Goal: Task Accomplishment & Management: Use online tool/utility

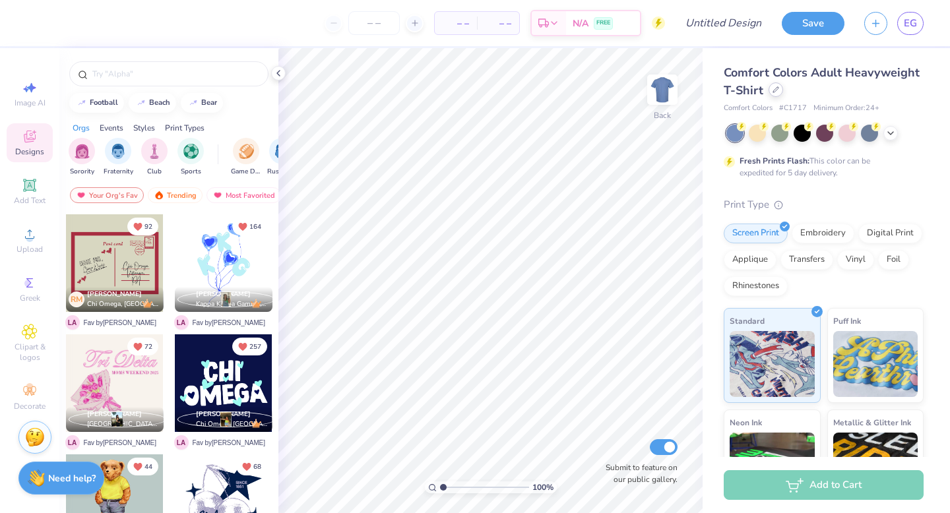
click at [776, 94] on div at bounding box center [775, 89] width 15 height 15
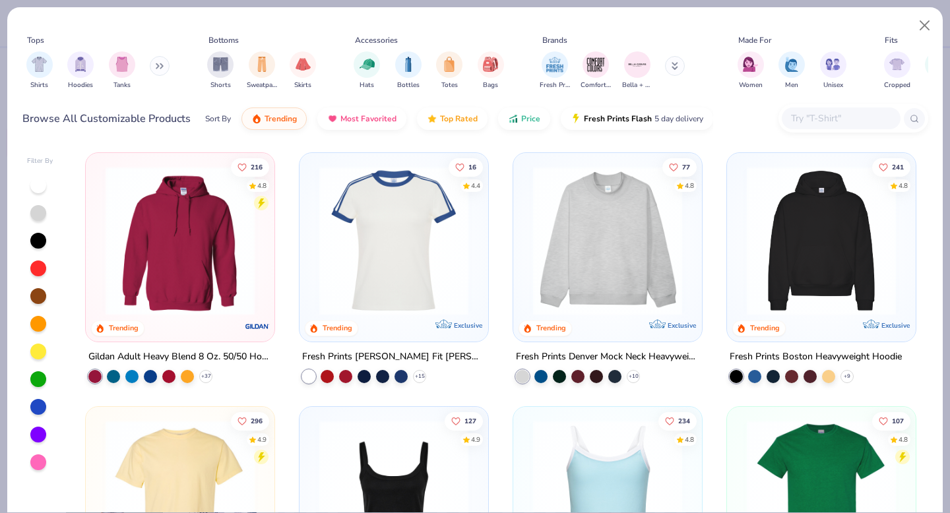
click at [615, 274] on img at bounding box center [607, 240] width 162 height 149
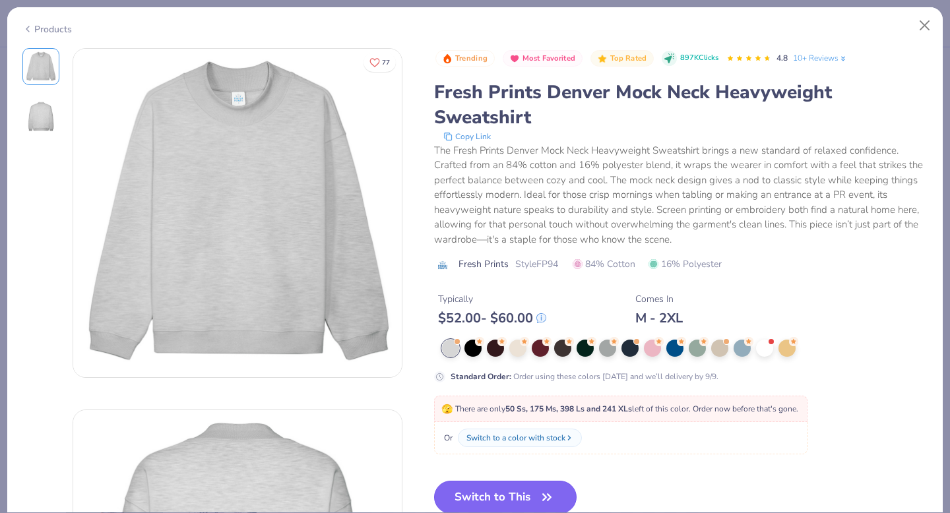
click at [519, 489] on button "Switch to This" at bounding box center [505, 497] width 143 height 33
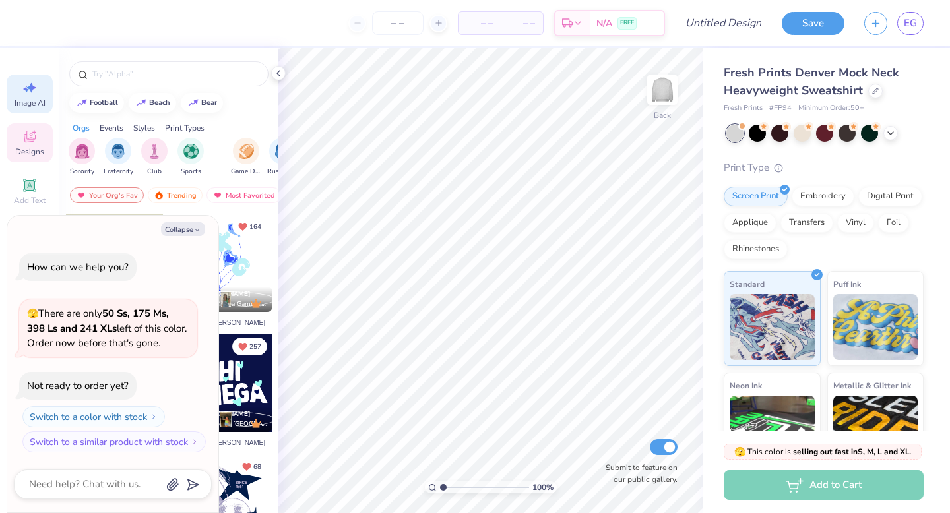
click at [22, 88] on icon at bounding box center [30, 88] width 16 height 16
type textarea "x"
select select "4"
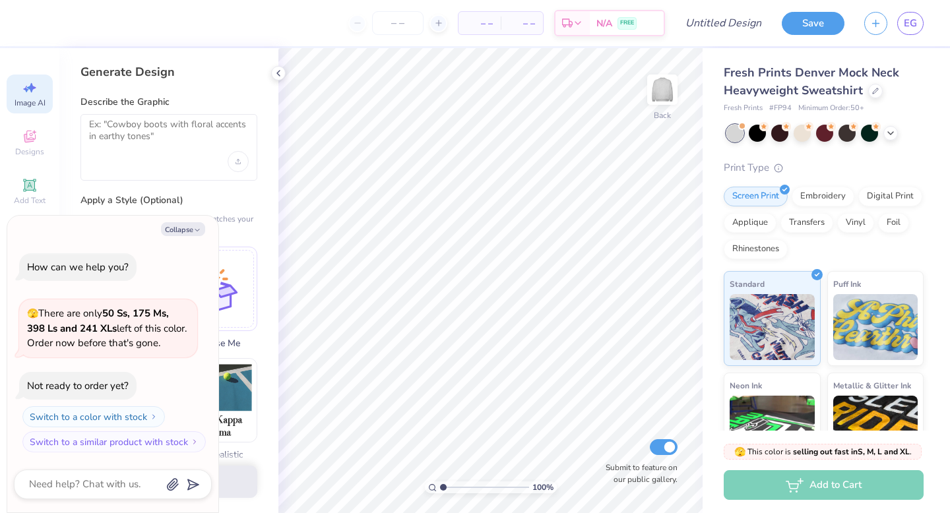
click at [47, 97] on div "Image AI" at bounding box center [30, 94] width 46 height 39
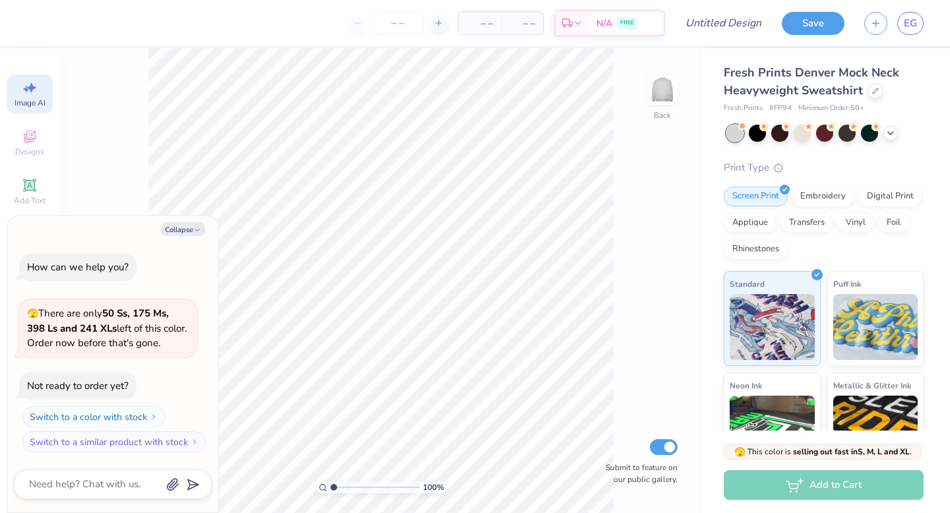
click at [33, 97] on div "Image AI" at bounding box center [30, 94] width 46 height 39
type textarea "x"
select select "4"
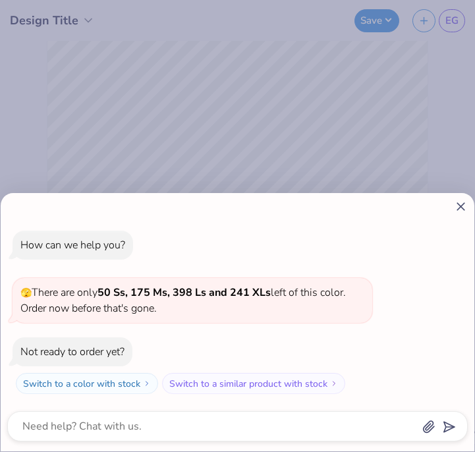
click at [449, 217] on div "How can we help you? 🫣 There are only 50 Ss, 175 Ms, 398 Ls and 241 XLs left of…" at bounding box center [238, 322] width 474 height 259
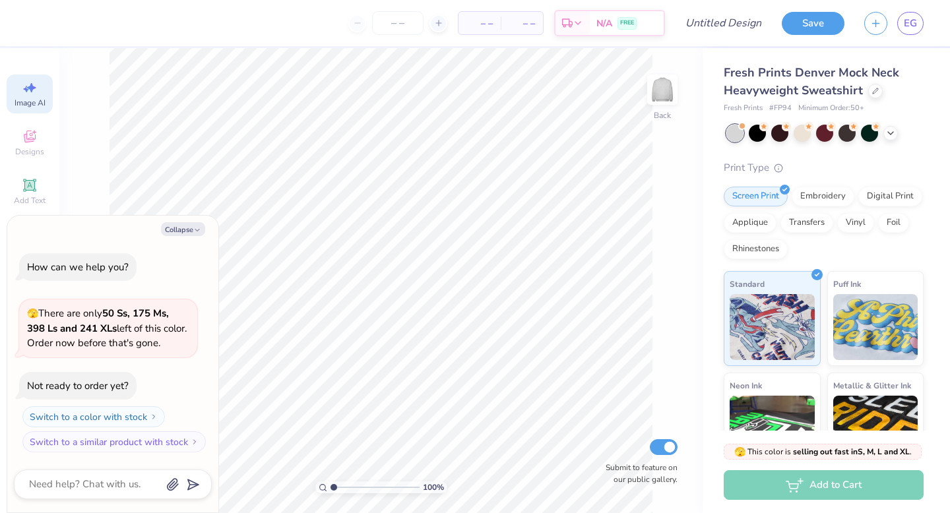
click at [30, 78] on div "Image AI" at bounding box center [30, 94] width 46 height 39
type textarea "x"
select select "4"
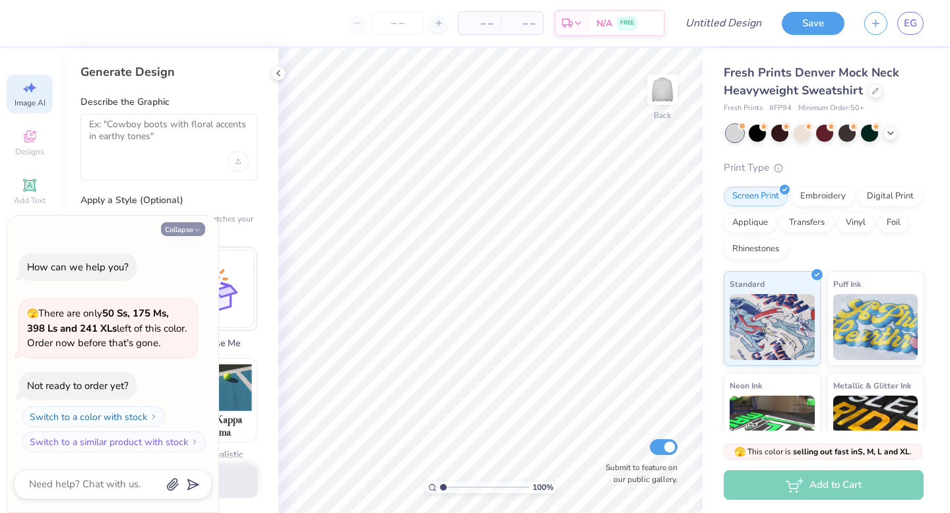
click at [188, 228] on button "Collapse" at bounding box center [183, 229] width 44 height 14
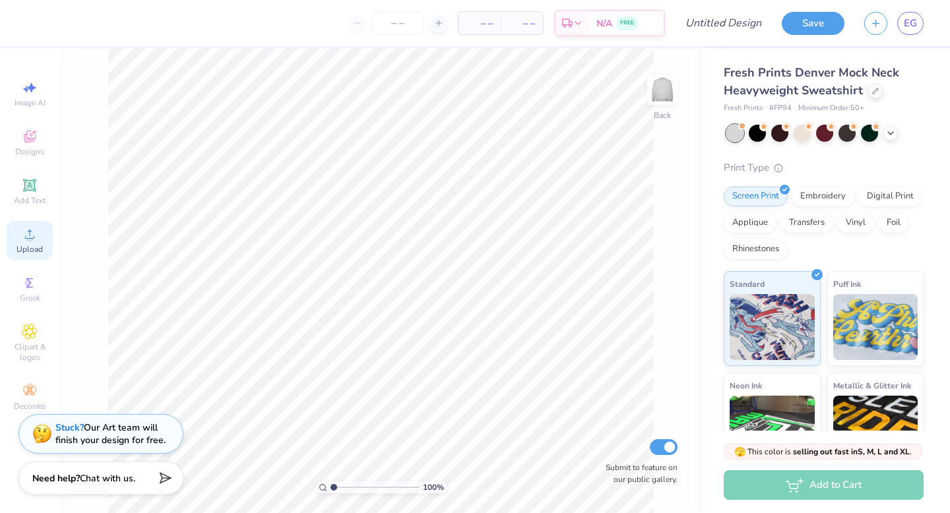
click at [24, 239] on icon at bounding box center [30, 234] width 16 height 16
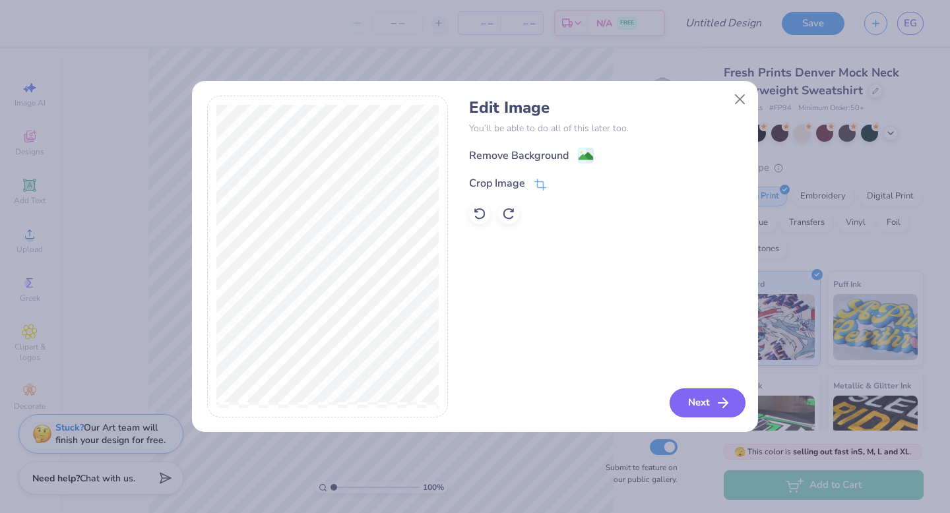
click at [704, 404] on button "Next" at bounding box center [707, 402] width 76 height 29
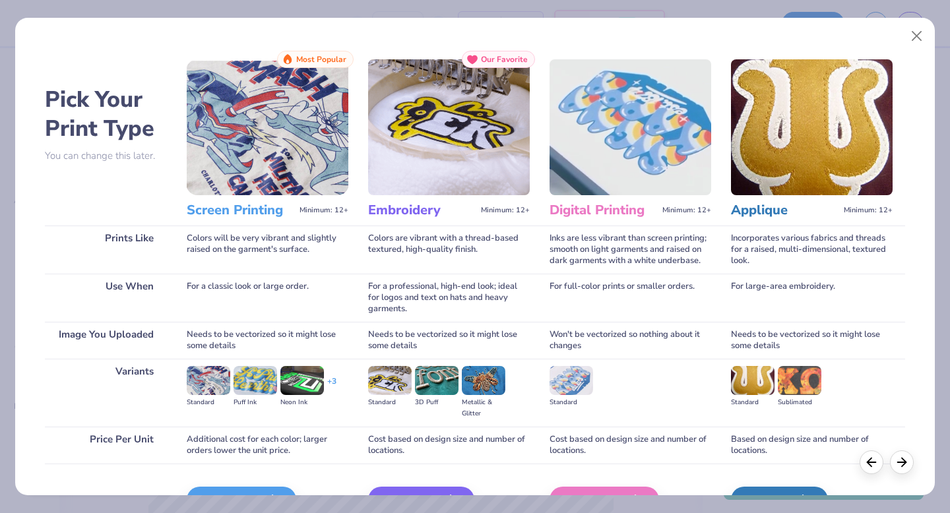
scroll to position [78, 0]
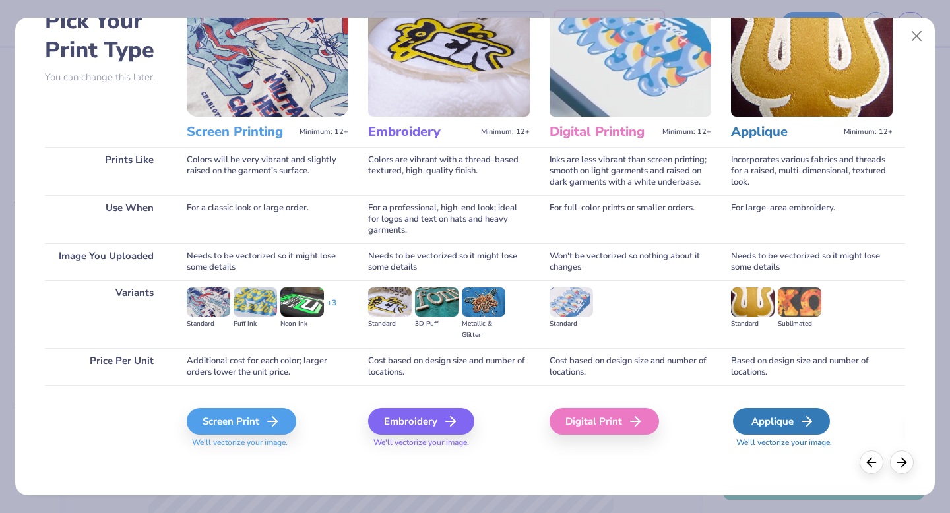
click at [775, 417] on div "Applique" at bounding box center [781, 421] width 97 height 26
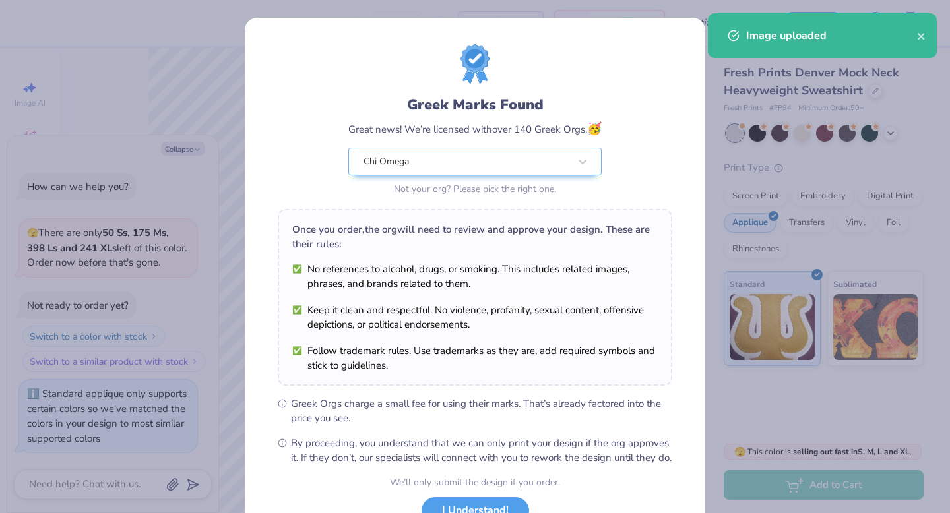
click at [23, 99] on div "Greek Marks Found Great news! We’re licensed with over 140 Greek Orgs. 🥳 Chi Om…" at bounding box center [475, 256] width 950 height 513
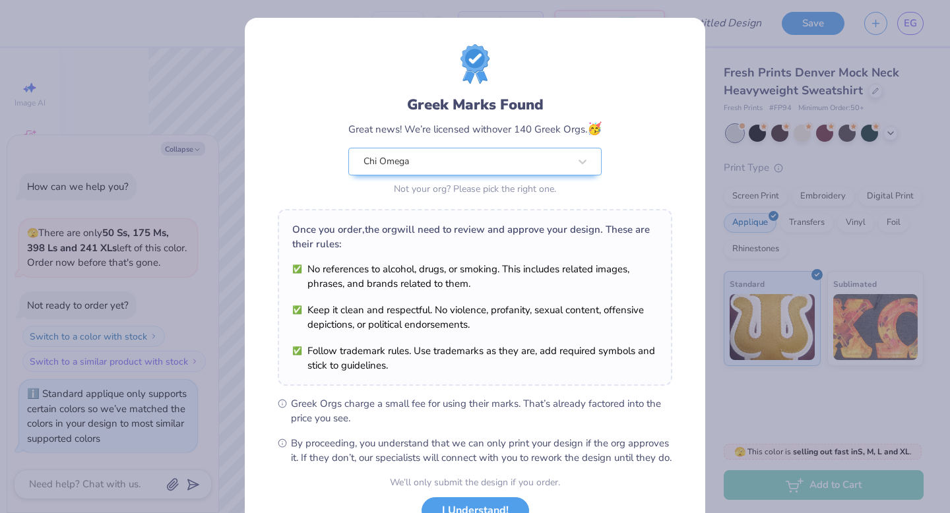
scroll to position [104, 0]
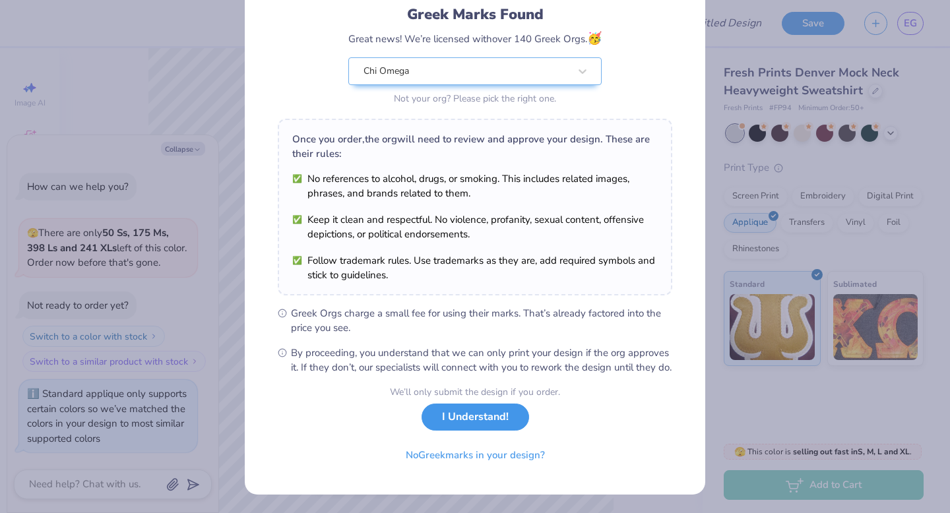
click at [482, 425] on button "I Understand!" at bounding box center [474, 417] width 107 height 27
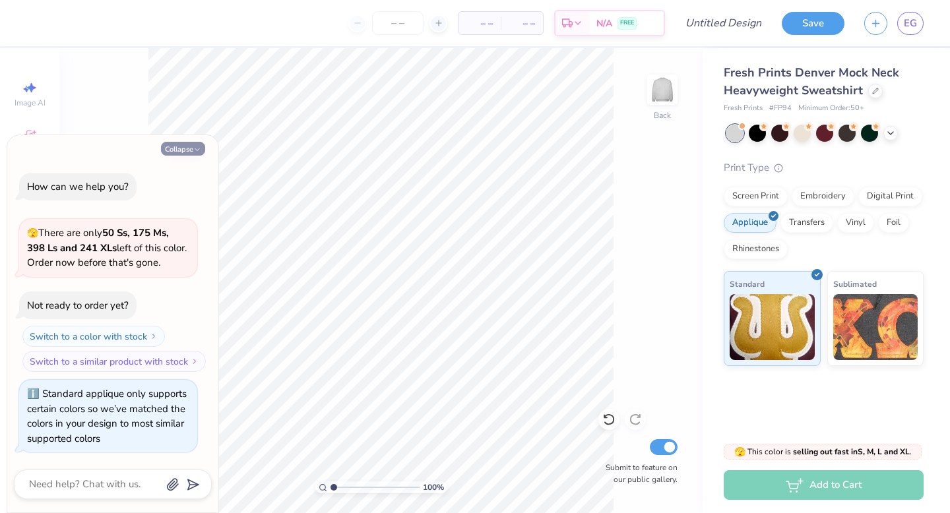
click at [185, 152] on button "Collapse" at bounding box center [183, 149] width 44 height 14
type textarea "x"
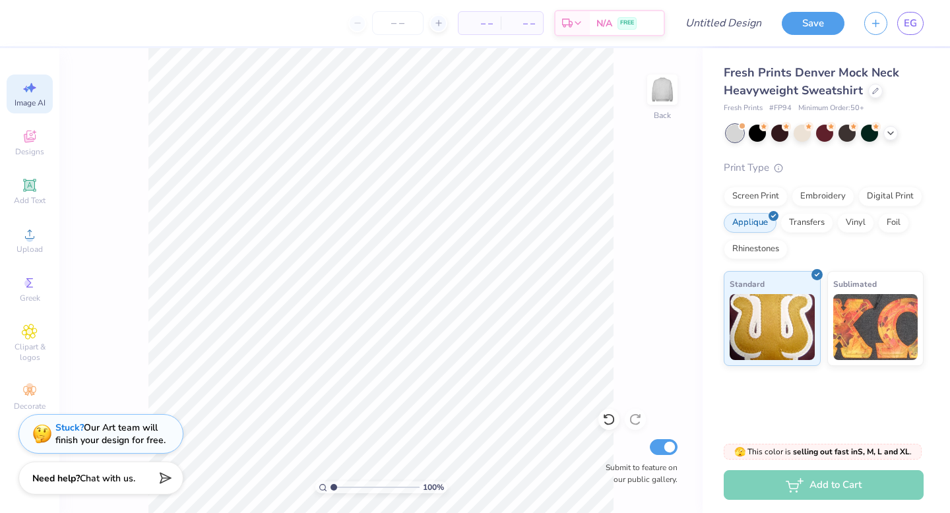
click at [44, 92] on div "Image AI" at bounding box center [30, 94] width 46 height 39
select select "4"
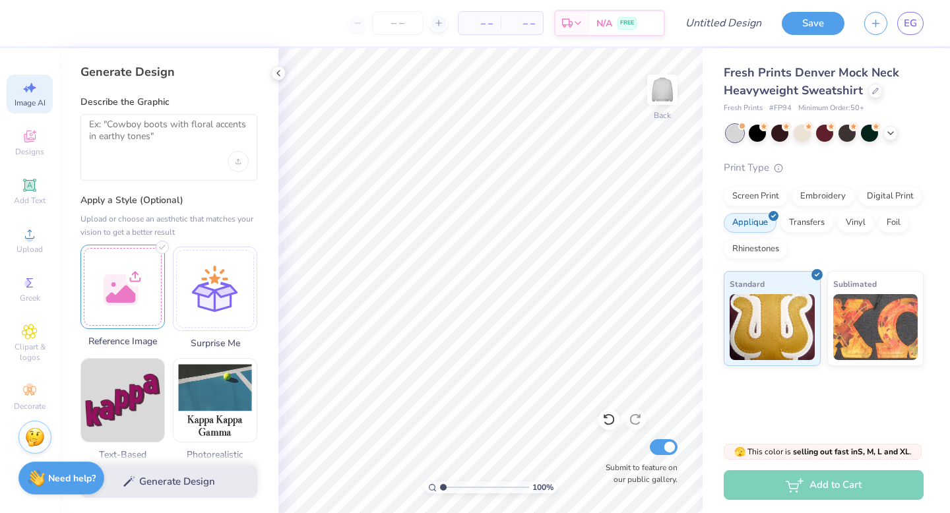
click at [137, 311] on div at bounding box center [122, 287] width 84 height 84
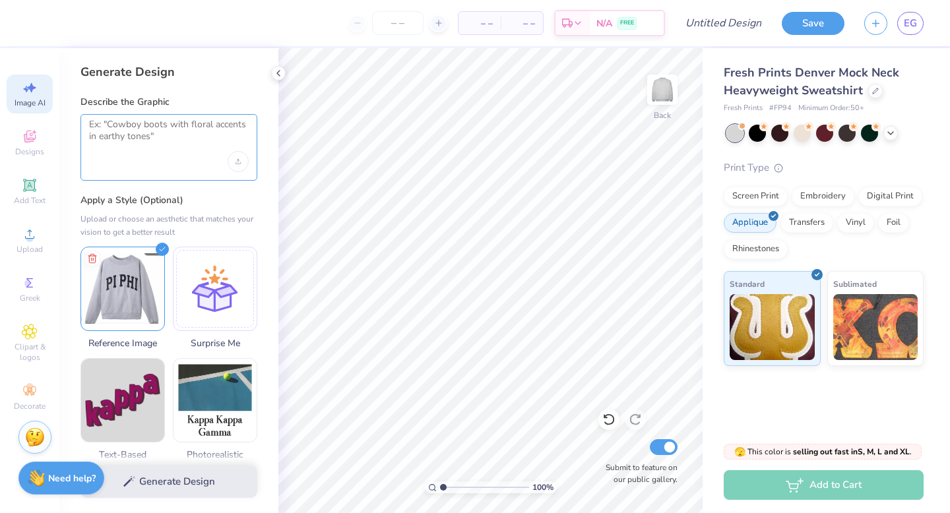
click at [176, 129] on textarea at bounding box center [169, 135] width 160 height 33
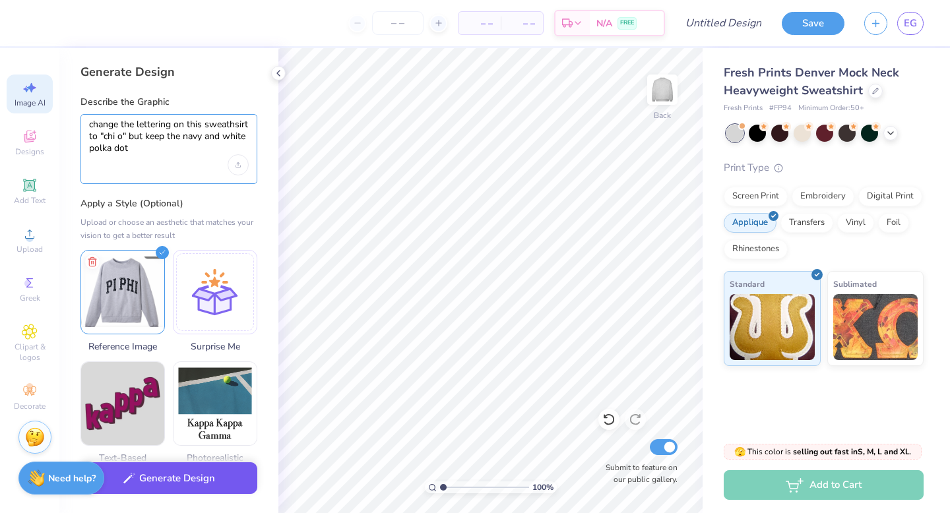
type textarea "change the lettering on this sweathsirt to "chi o" but keep the navy and white …"
click at [194, 475] on button "Generate Design" at bounding box center [168, 478] width 177 height 32
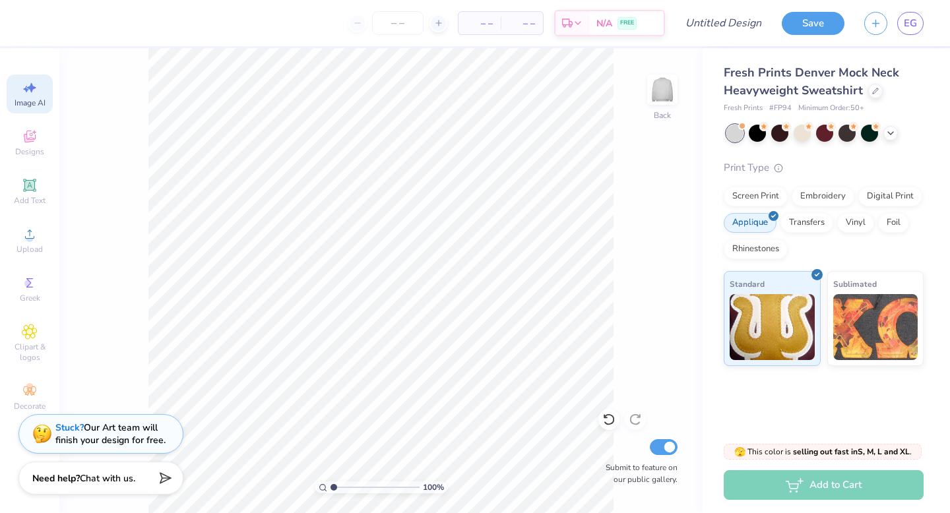
click at [24, 94] on icon at bounding box center [30, 88] width 16 height 16
select select "4"
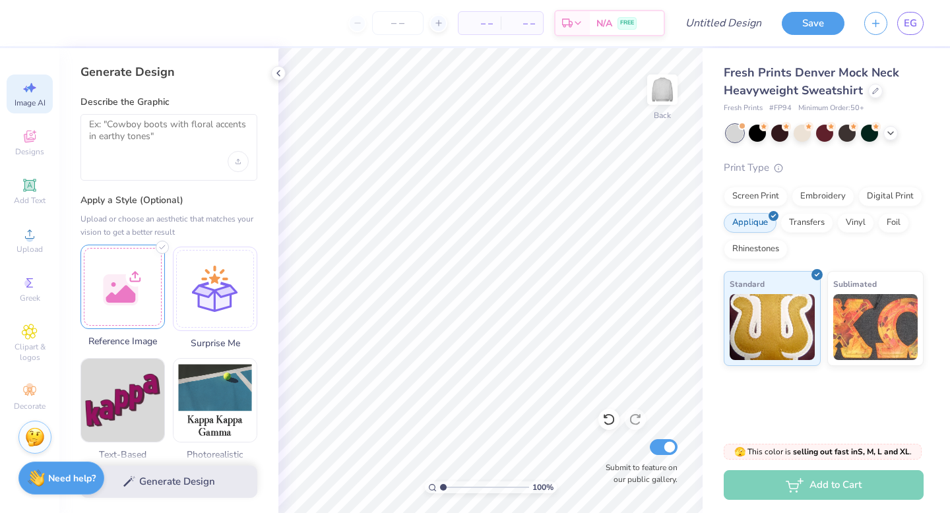
click at [131, 282] on div at bounding box center [122, 287] width 84 height 84
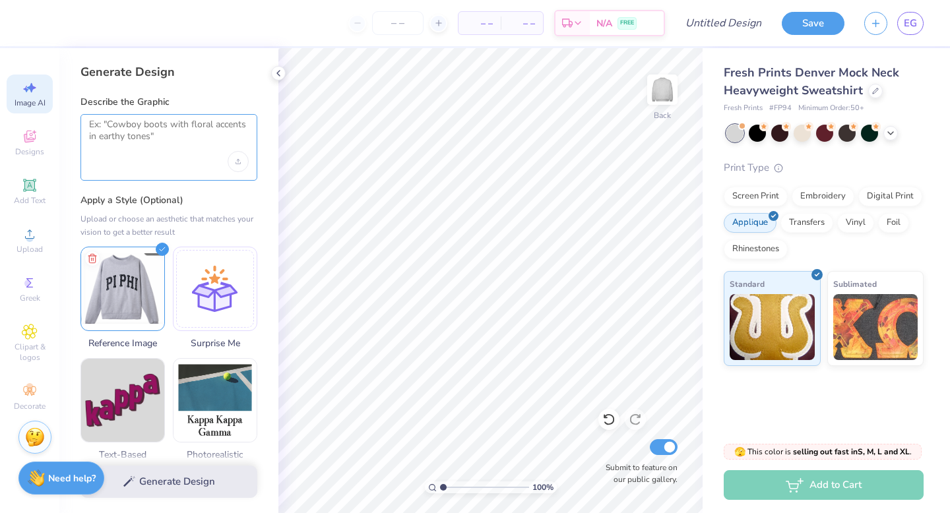
click at [175, 145] on textarea at bounding box center [169, 135] width 160 height 33
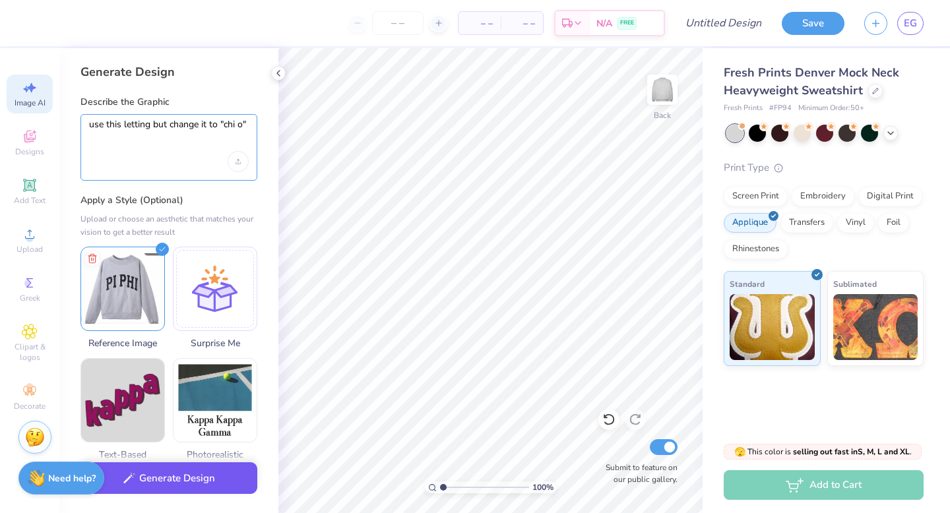
type textarea "use this letting but change it to "chi o""
click at [173, 485] on button "Generate Design" at bounding box center [168, 478] width 177 height 32
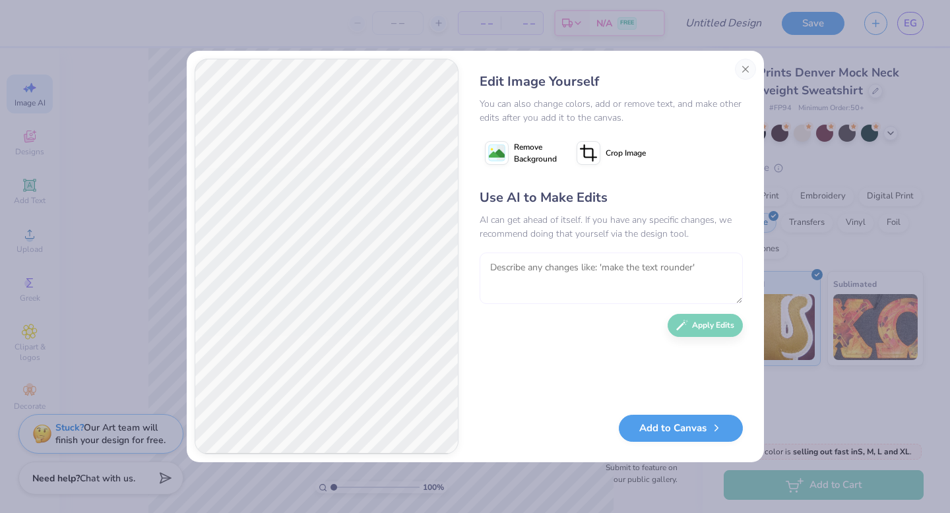
click at [608, 280] on textarea at bounding box center [610, 278] width 263 height 51
type textarea "m"
type textarea "love the outline but change the sparkles to a navy with white polka dots"
click at [714, 319] on button "Apply Edits" at bounding box center [704, 322] width 75 height 23
click at [715, 270] on textarea at bounding box center [610, 278] width 263 height 51
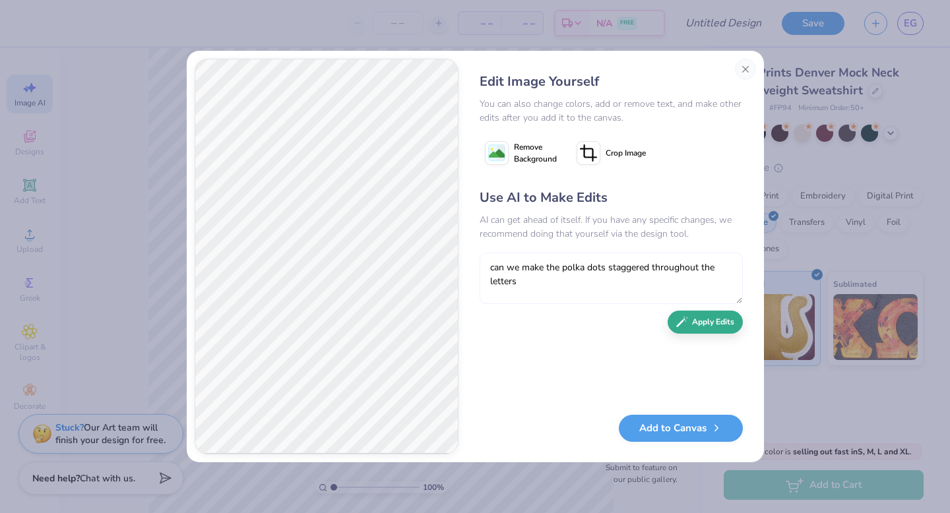
type textarea "can we make the polka dots staggered throughout the letters"
click at [715, 326] on button "Apply Edits" at bounding box center [704, 325] width 75 height 23
click at [673, 281] on textarea at bounding box center [610, 278] width 263 height 51
click at [741, 70] on button "Close" at bounding box center [745, 69] width 21 height 21
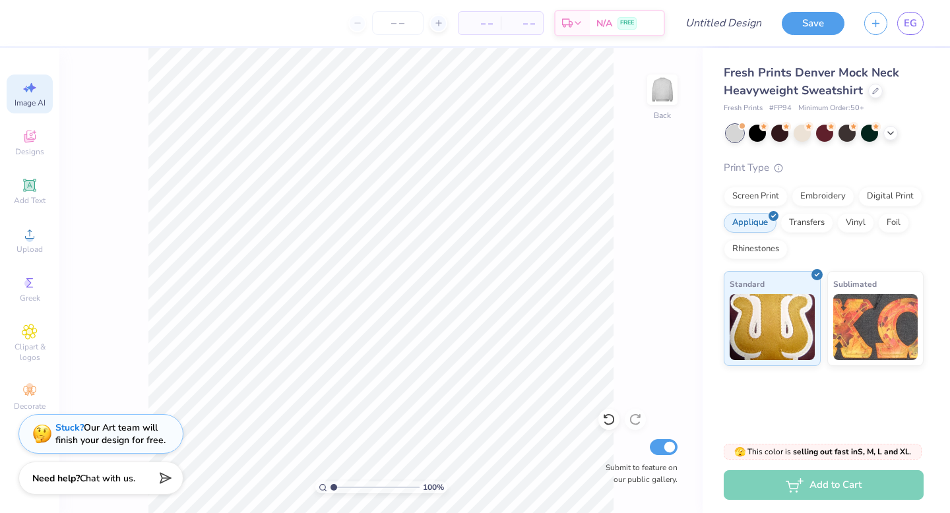
scroll to position [0, 30]
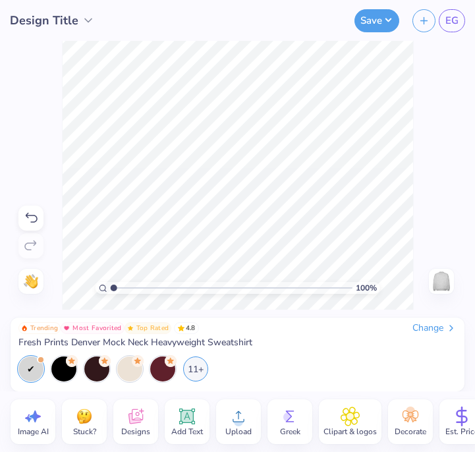
click at [59, 166] on div "100 % Need help? Chat with us. Back" at bounding box center [237, 175] width 475 height 269
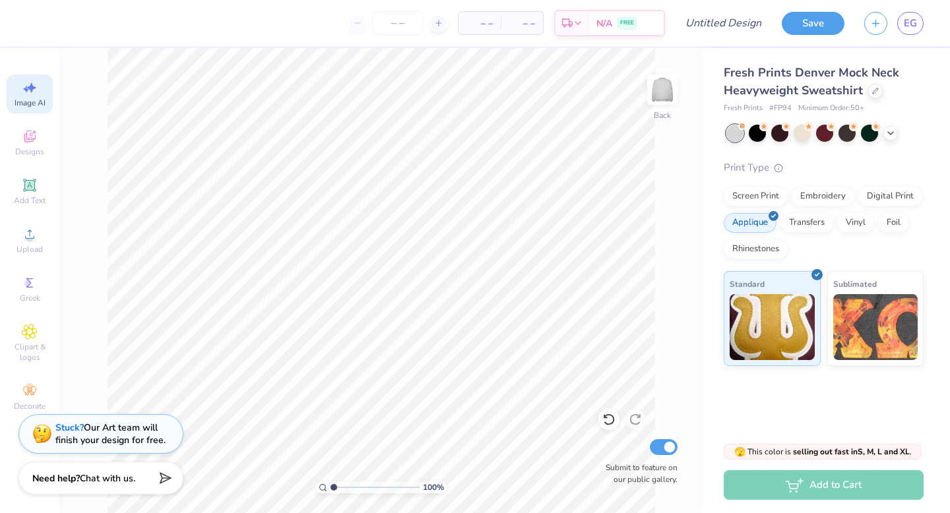
click at [28, 106] on span "Image AI" at bounding box center [30, 103] width 31 height 11
select select "4"
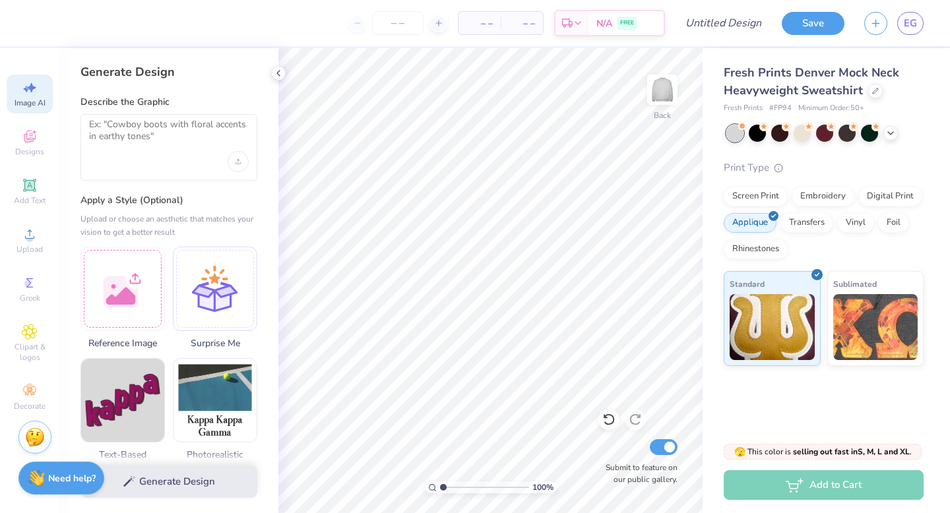
scroll to position [0, 0]
click at [115, 303] on div at bounding box center [122, 287] width 84 height 84
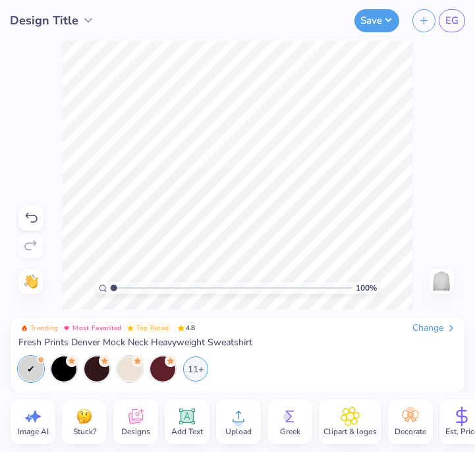
click at [234, 415] on icon at bounding box center [239, 417] width 20 height 20
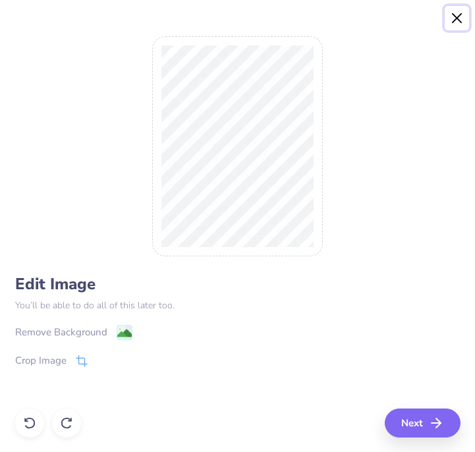
click at [457, 15] on button "Close" at bounding box center [457, 18] width 25 height 25
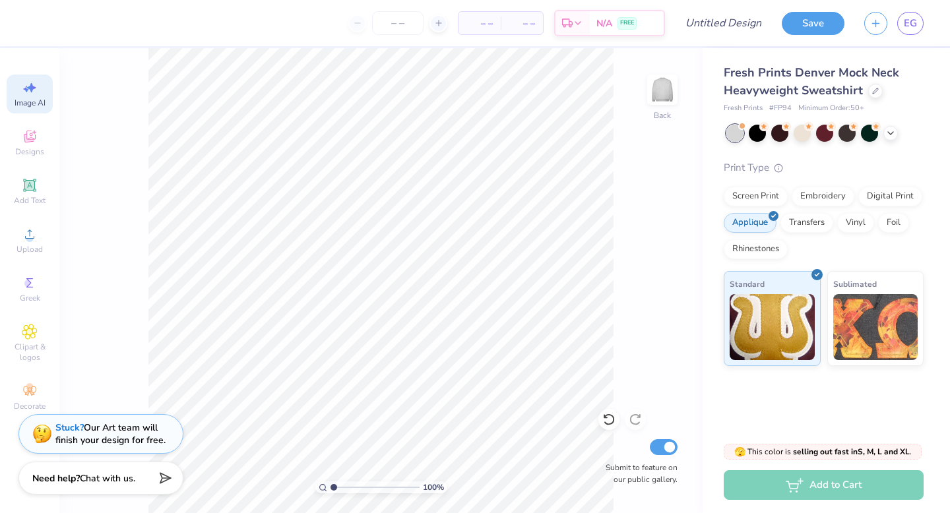
click at [35, 90] on icon at bounding box center [30, 88] width 16 height 16
select select "4"
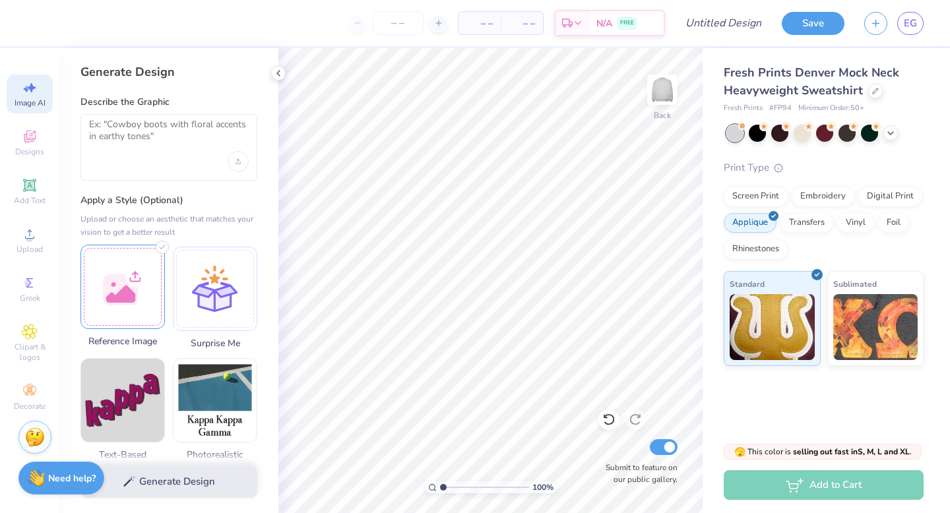
click at [142, 280] on div at bounding box center [122, 287] width 84 height 84
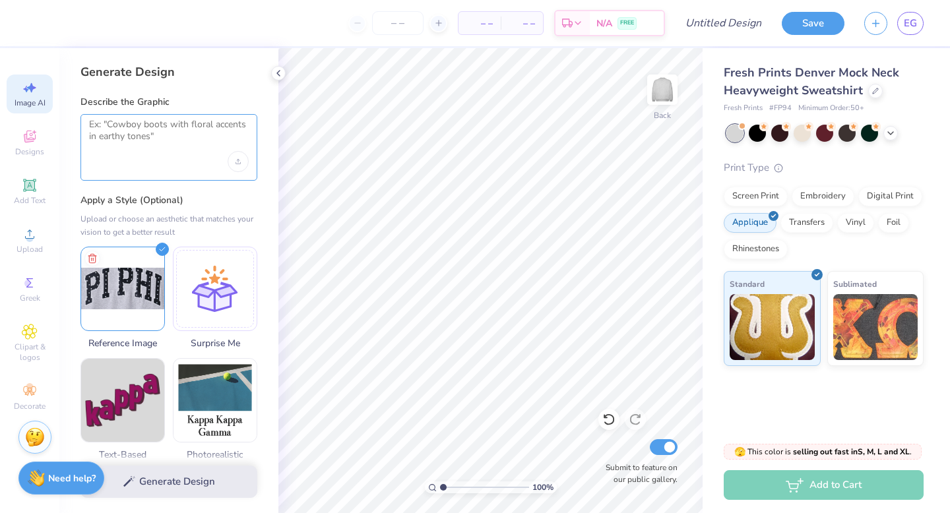
click at [185, 148] on textarea at bounding box center [169, 135] width 160 height 33
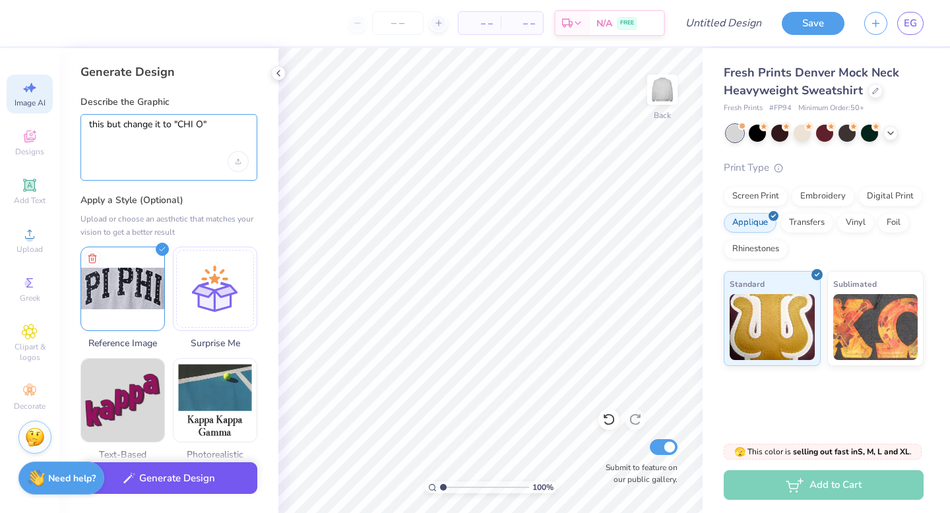
type textarea "this but change it to "CHI O""
click at [187, 482] on button "Generate Design" at bounding box center [168, 478] width 177 height 32
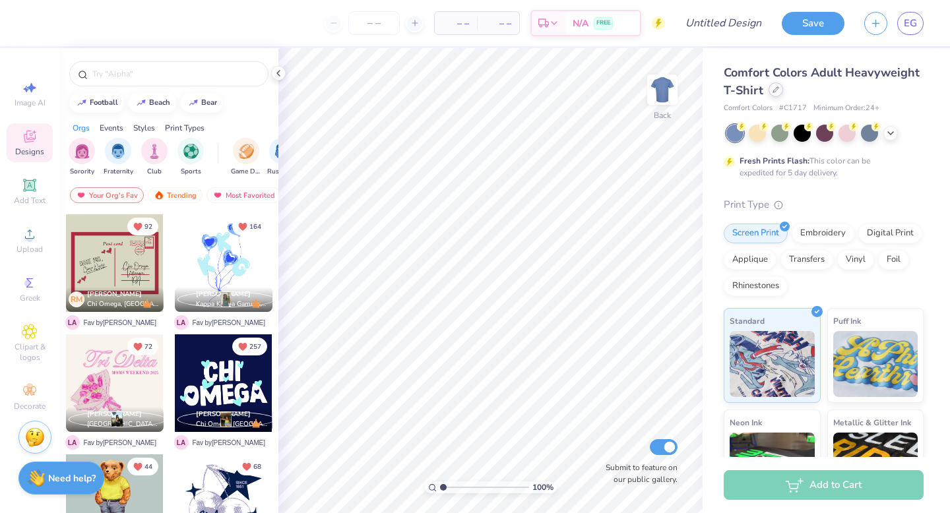
click at [775, 91] on icon at bounding box center [775, 89] width 7 height 7
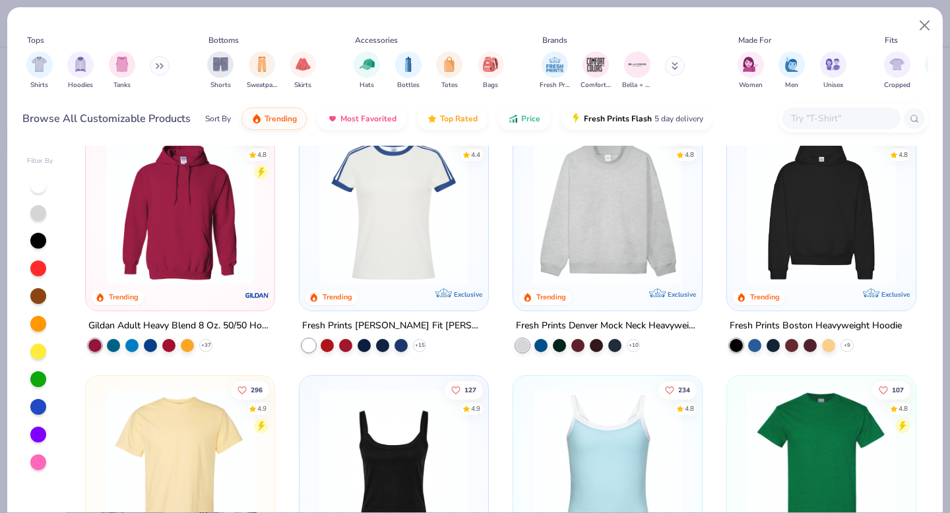
scroll to position [28, 0]
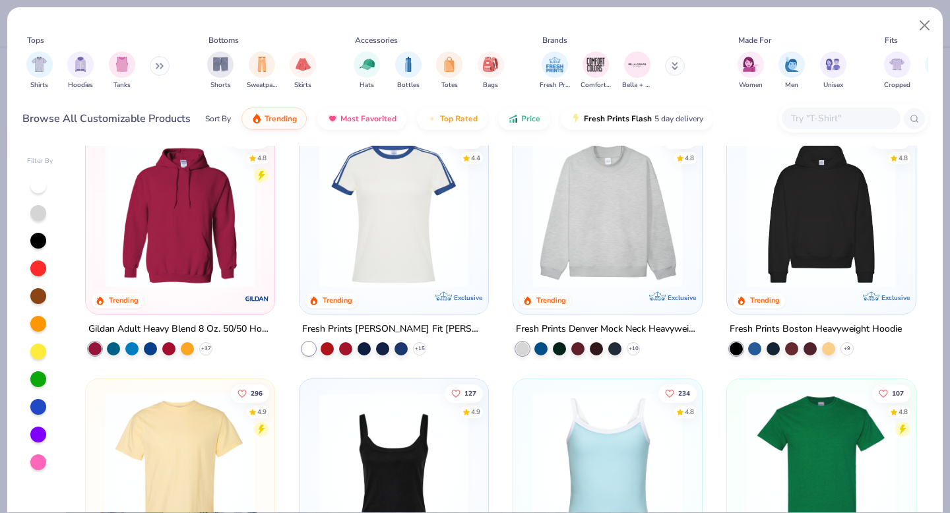
click at [850, 222] on img at bounding box center [821, 212] width 162 height 149
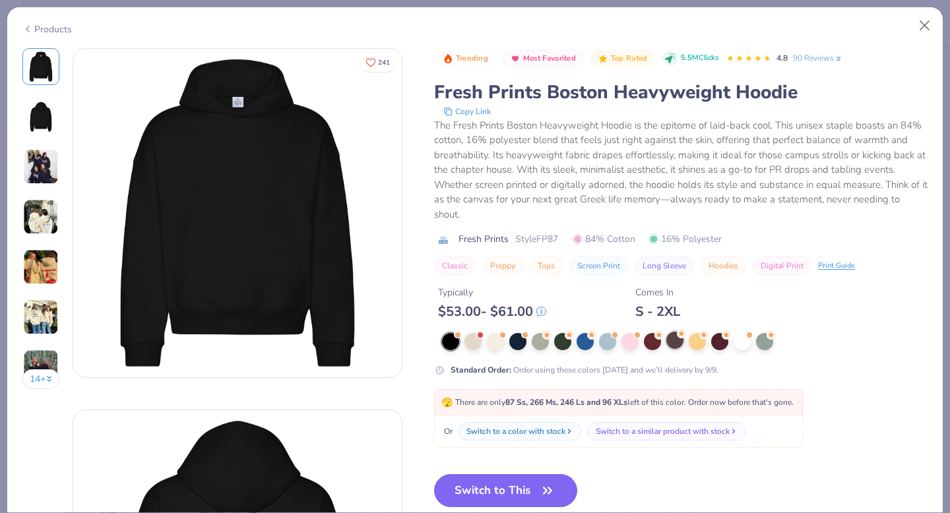
click at [673, 340] on div at bounding box center [674, 340] width 17 height 17
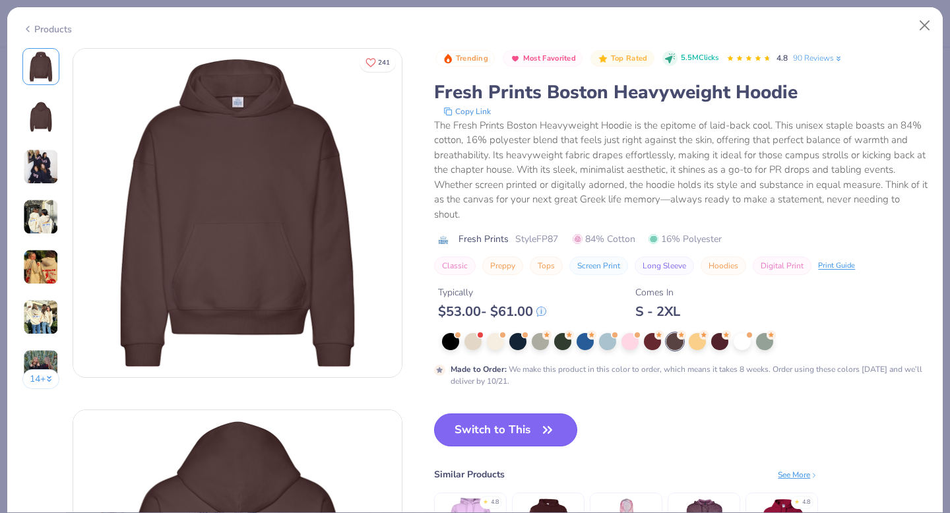
click at [494, 426] on button "Switch to This" at bounding box center [505, 429] width 143 height 33
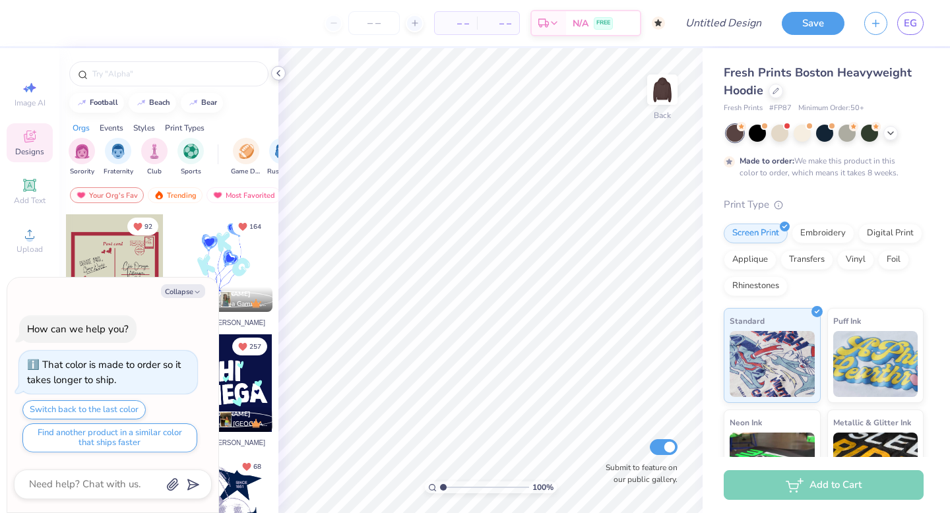
click at [280, 73] on icon at bounding box center [278, 73] width 11 height 11
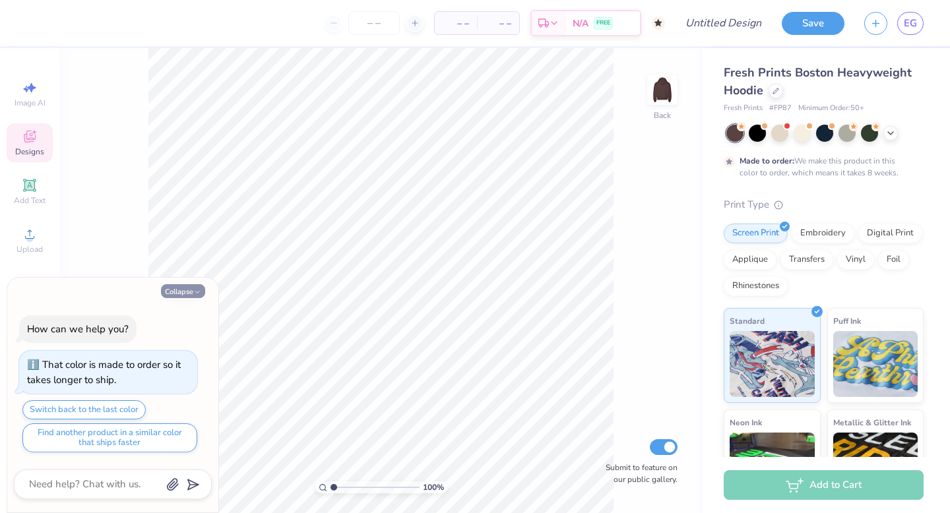
click at [190, 295] on button "Collapse" at bounding box center [183, 291] width 44 height 14
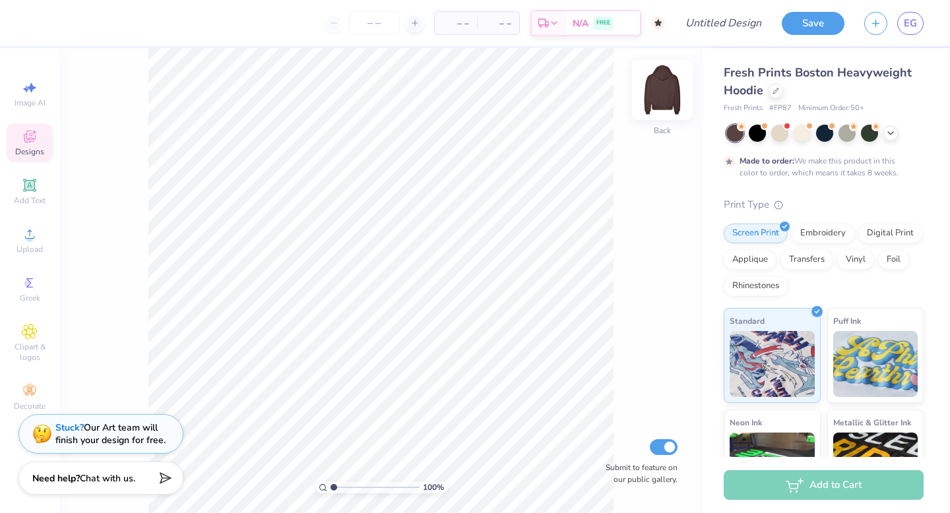
click at [665, 87] on img at bounding box center [662, 89] width 53 height 53
click at [890, 136] on icon at bounding box center [890, 132] width 11 height 11
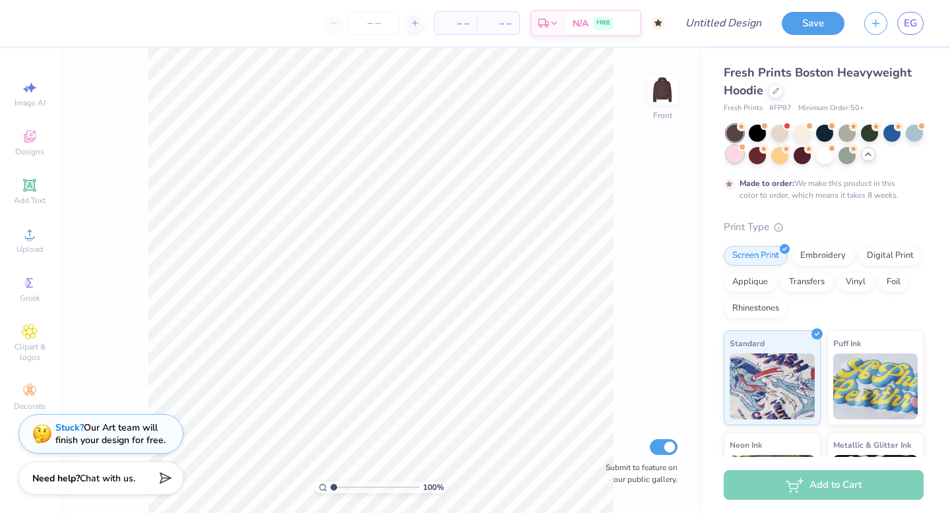
click at [737, 158] on div at bounding box center [734, 154] width 17 height 17
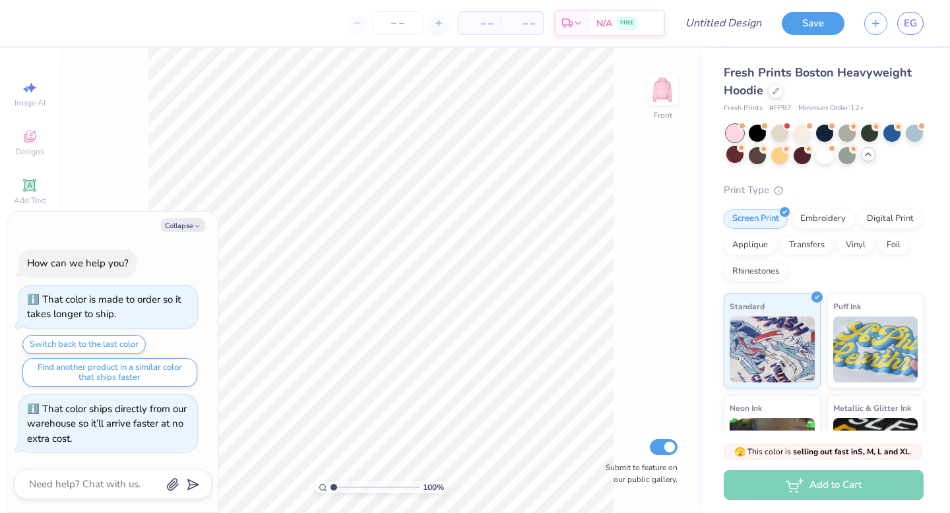
scroll to position [248, 0]
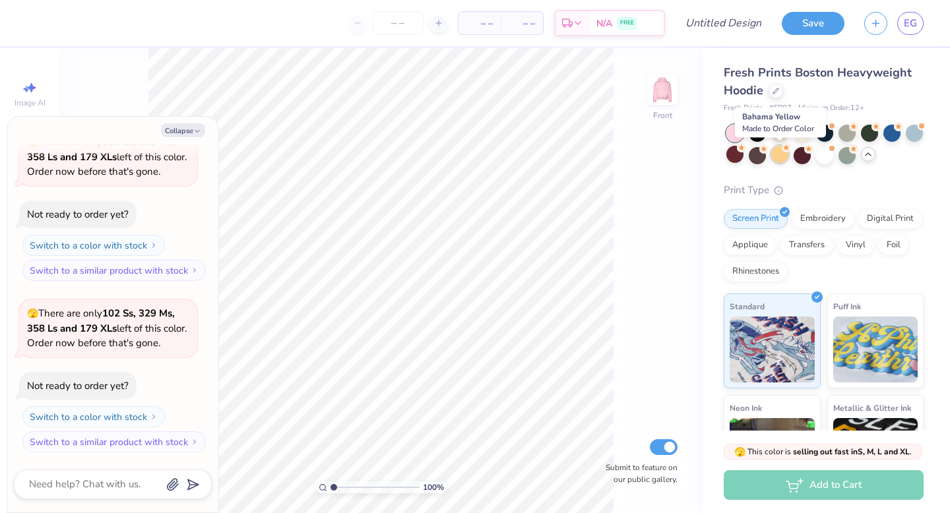
click at [786, 157] on div at bounding box center [779, 154] width 17 height 17
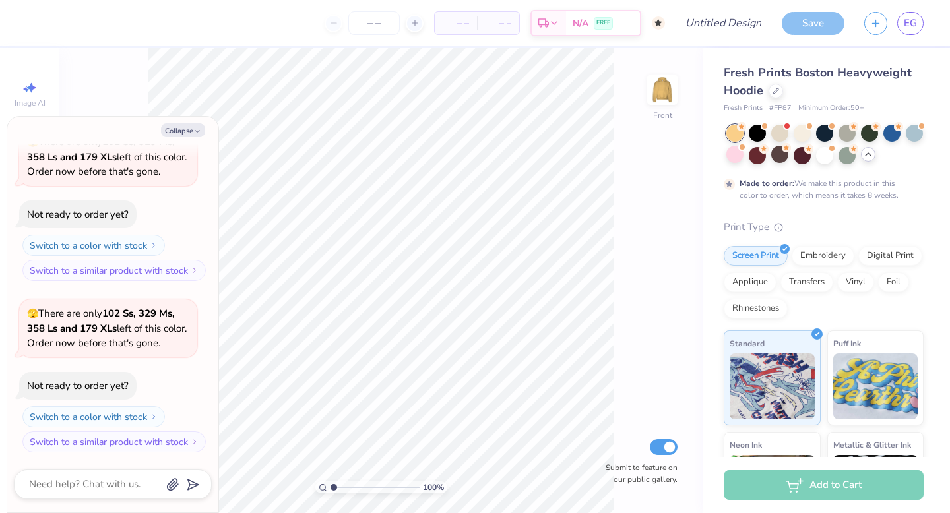
scroll to position [357, 0]
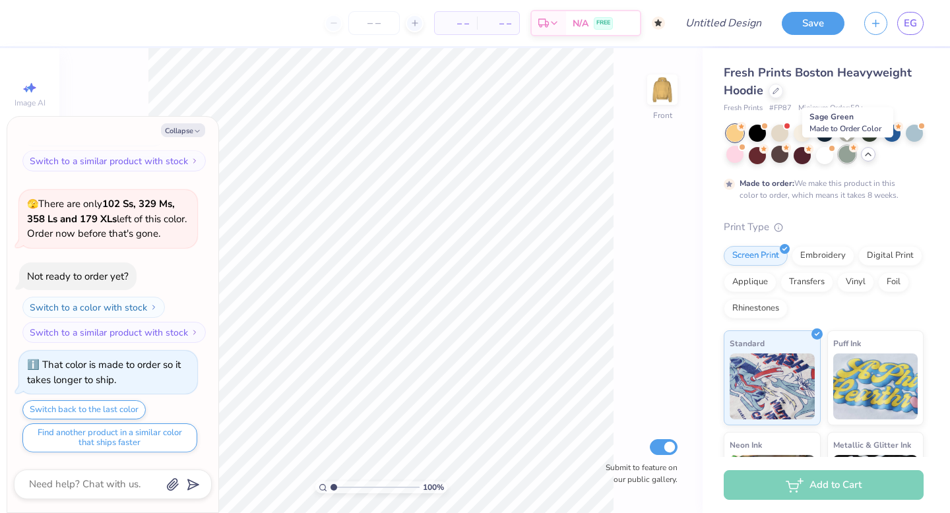
click at [847, 154] on div at bounding box center [846, 154] width 17 height 17
click at [915, 132] on div at bounding box center [913, 131] width 17 height 17
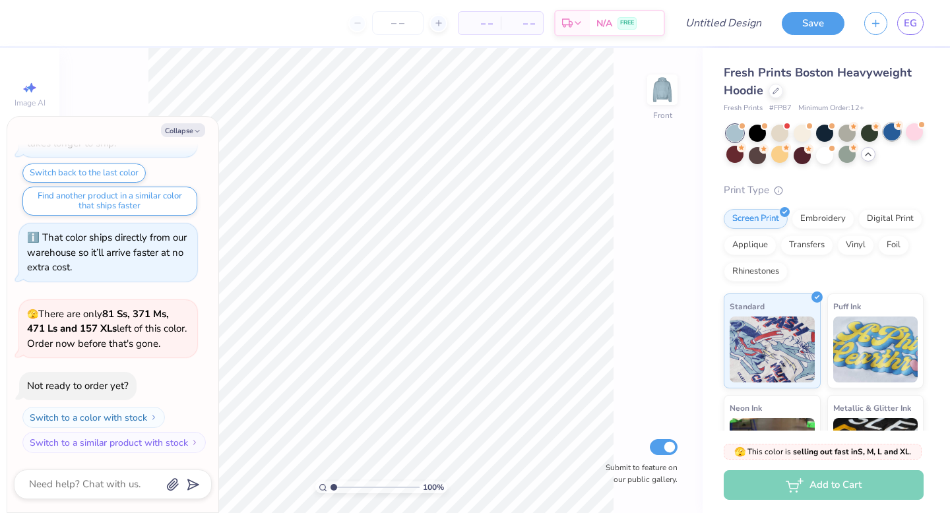
click at [890, 133] on div at bounding box center [891, 131] width 17 height 17
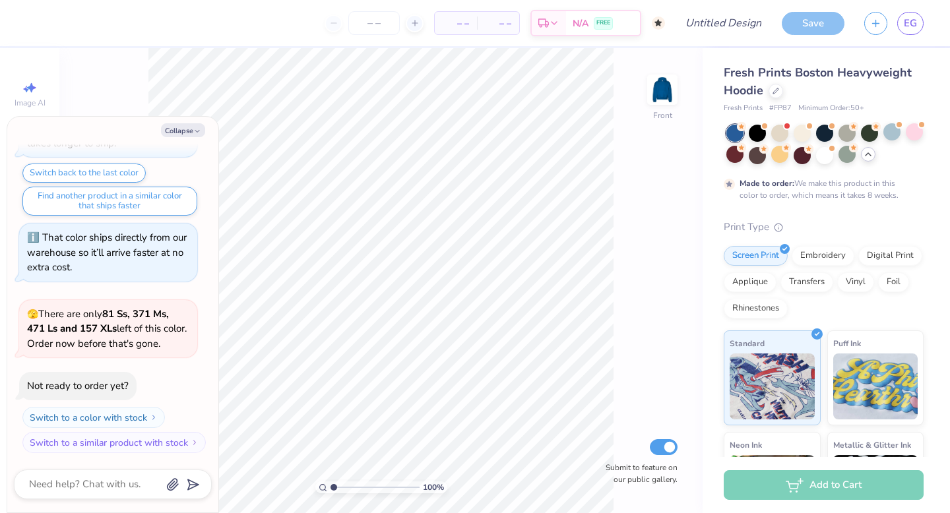
scroll to position [704, 0]
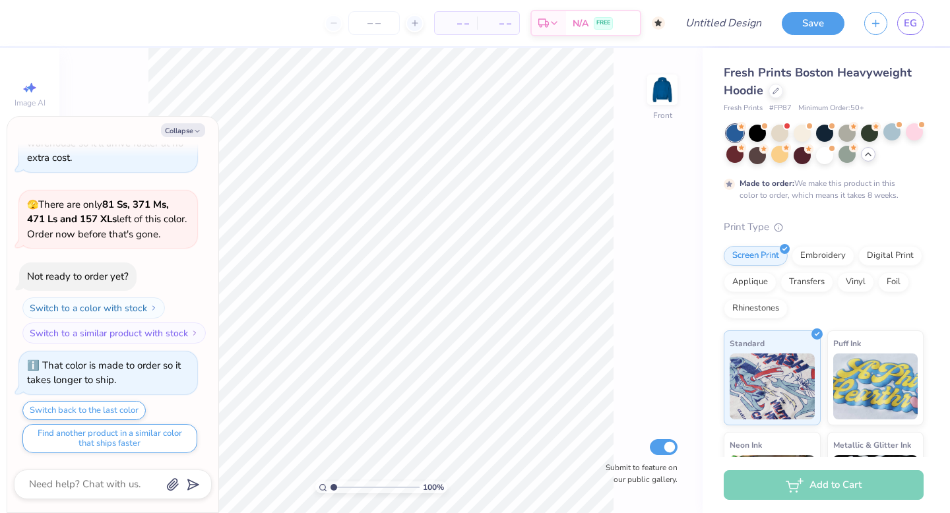
click at [816, 141] on div at bounding box center [824, 145] width 197 height 40
click at [821, 129] on div at bounding box center [824, 131] width 17 height 17
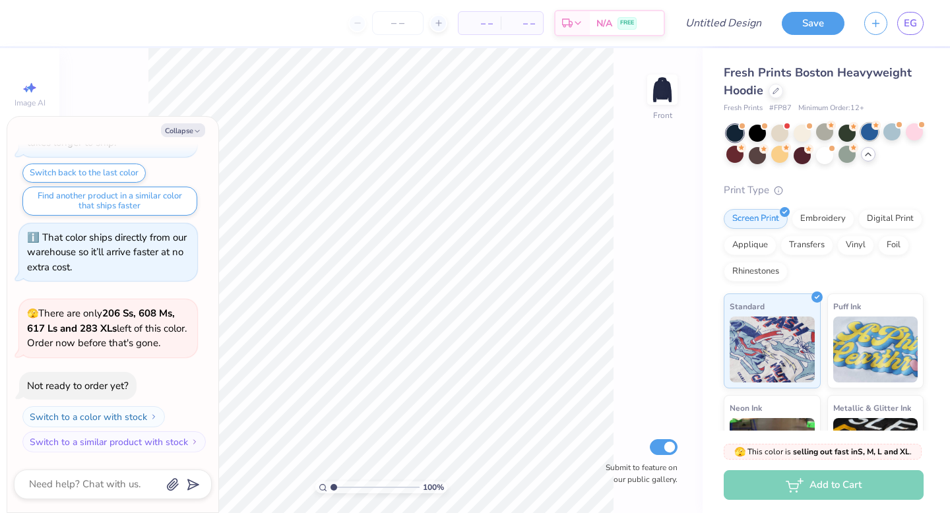
click at [836, 129] on circle at bounding box center [830, 125] width 9 height 9
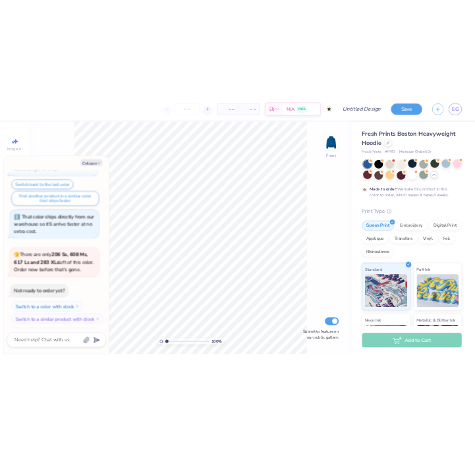
scroll to position [1051, 0]
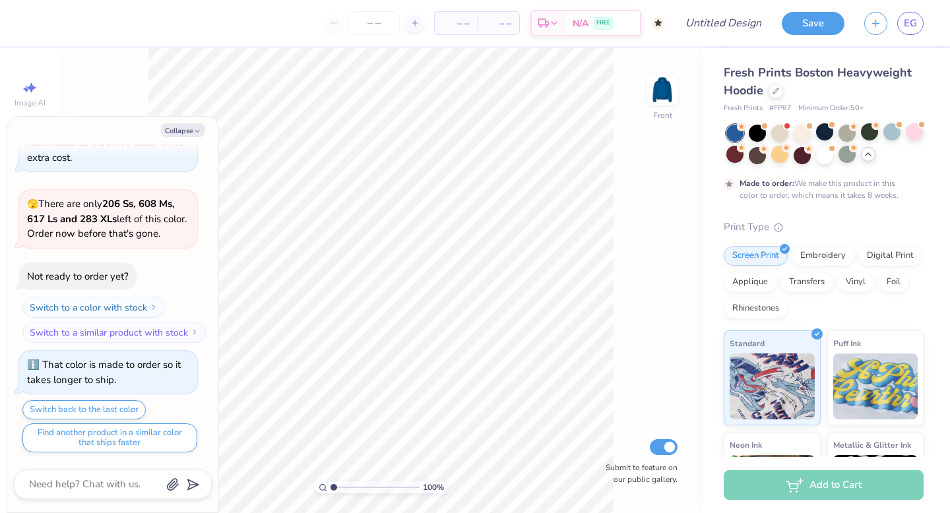
click at [867, 155] on icon at bounding box center [868, 154] width 11 height 11
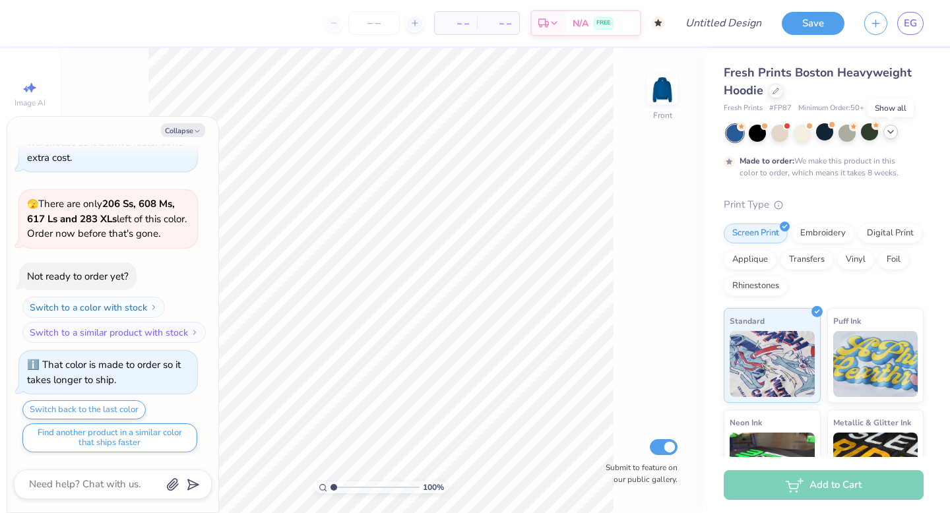
click at [889, 135] on icon at bounding box center [890, 132] width 11 height 11
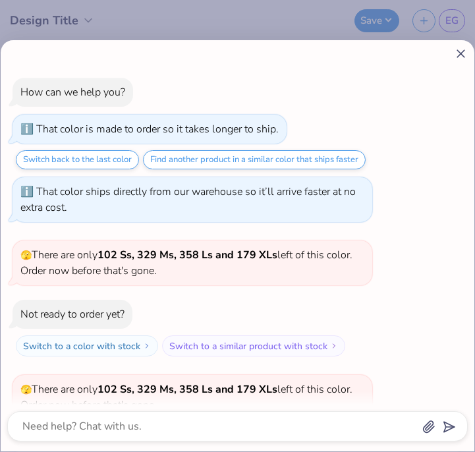
scroll to position [659, 0]
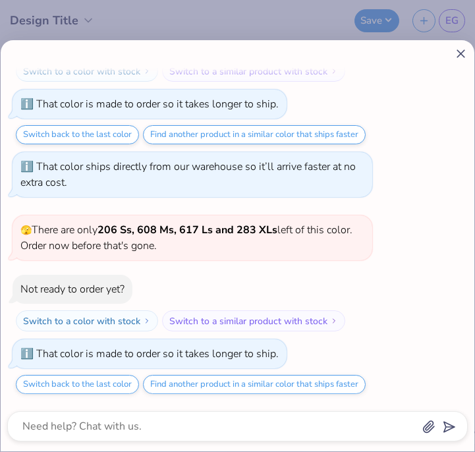
click at [119, 16] on div "How can we help you? That color is made to order so it takes longer to ship. Sw…" at bounding box center [237, 226] width 475 height 452
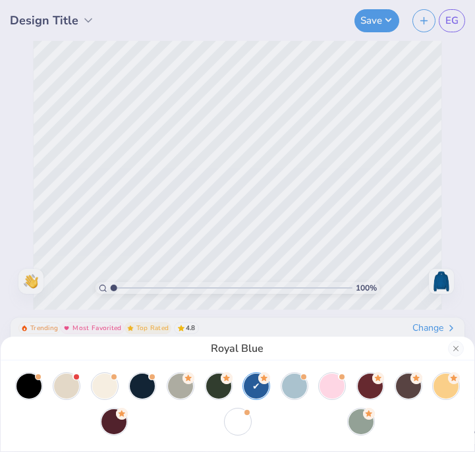
click at [61, 19] on div "Royal Blue" at bounding box center [237, 226] width 475 height 452
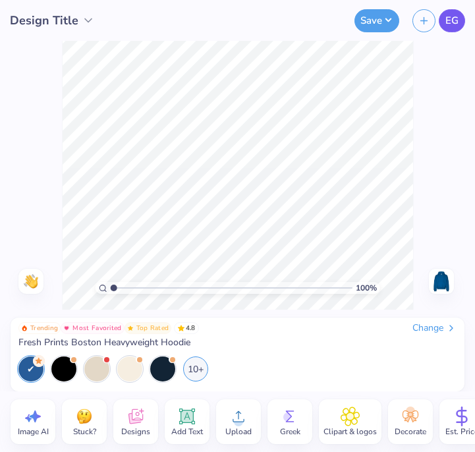
click at [457, 23] on span "EG" at bounding box center [452, 20] width 13 height 15
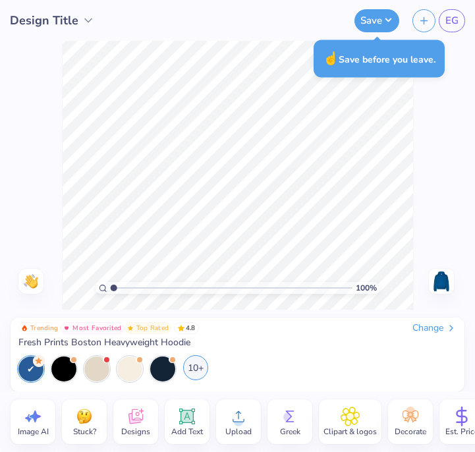
click at [188, 364] on div "10+" at bounding box center [195, 367] width 25 height 25
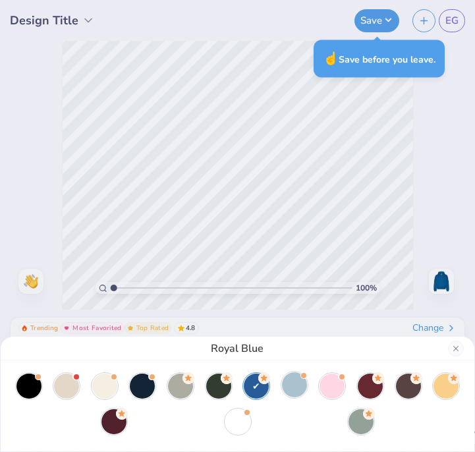
click at [294, 378] on div at bounding box center [294, 385] width 25 height 25
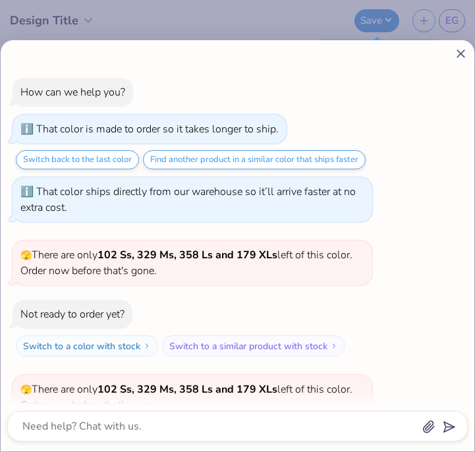
scroll to position [847, 0]
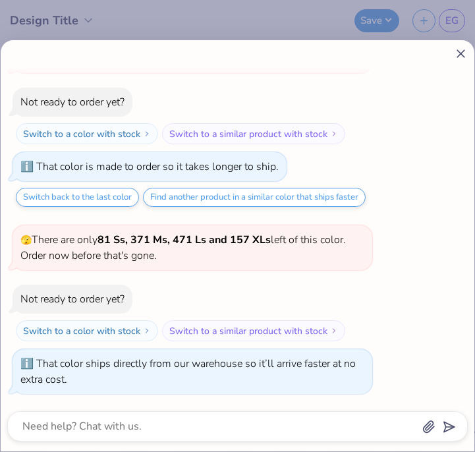
click at [460, 53] on icon at bounding box center [461, 54] width 14 height 14
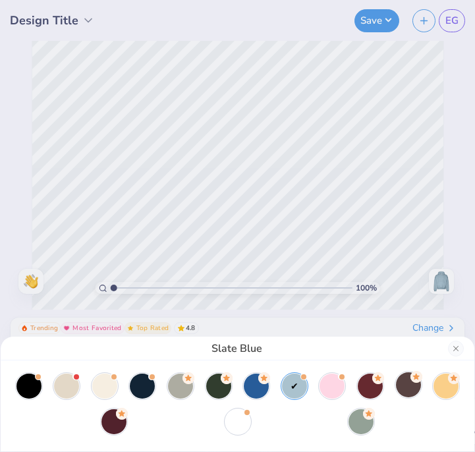
click at [402, 387] on div at bounding box center [408, 385] width 25 height 25
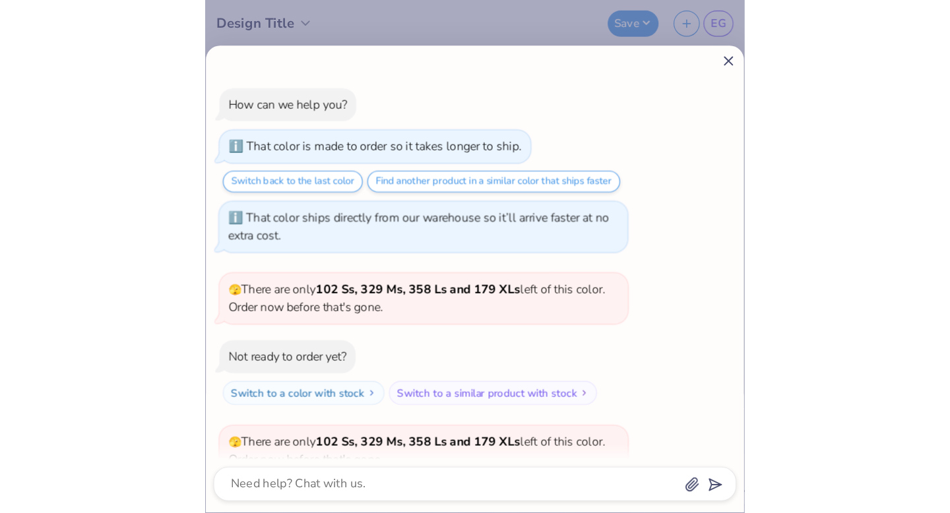
scroll to position [909, 0]
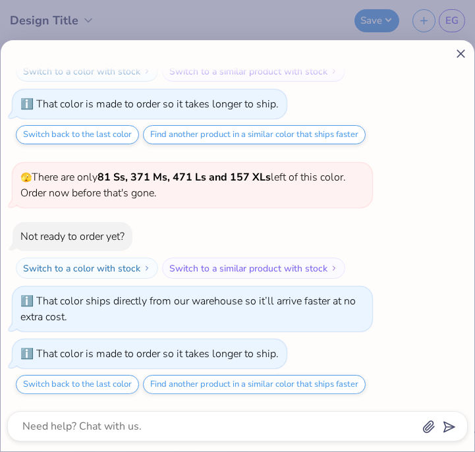
click at [464, 51] on icon at bounding box center [461, 54] width 14 height 14
type textarea "x"
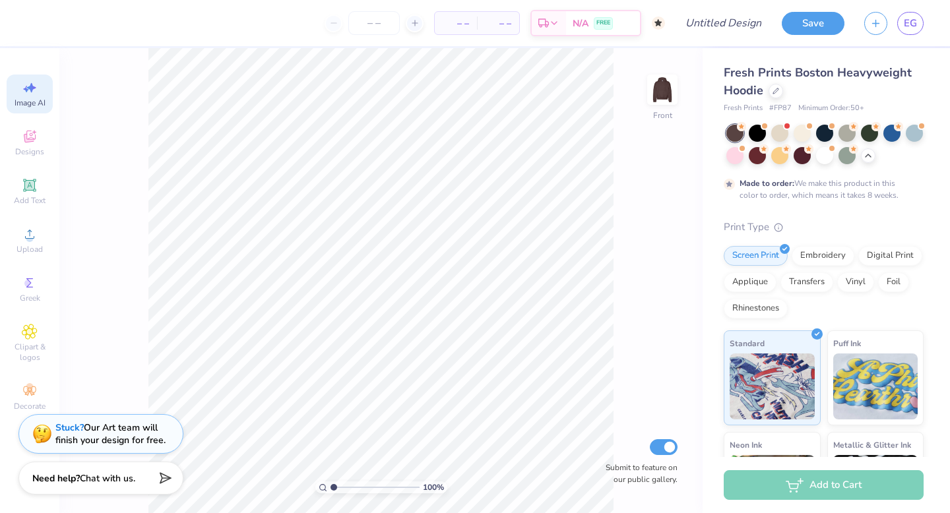
click at [29, 86] on icon at bounding box center [30, 88] width 16 height 16
select select "4"
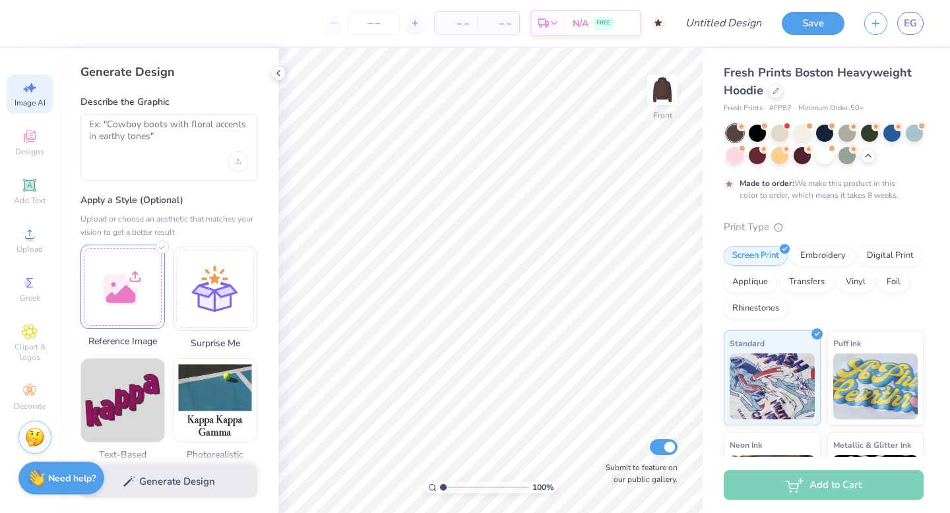
click at [120, 290] on div at bounding box center [122, 287] width 84 height 84
click at [125, 287] on div at bounding box center [122, 287] width 84 height 84
click at [149, 292] on div at bounding box center [122, 287] width 84 height 84
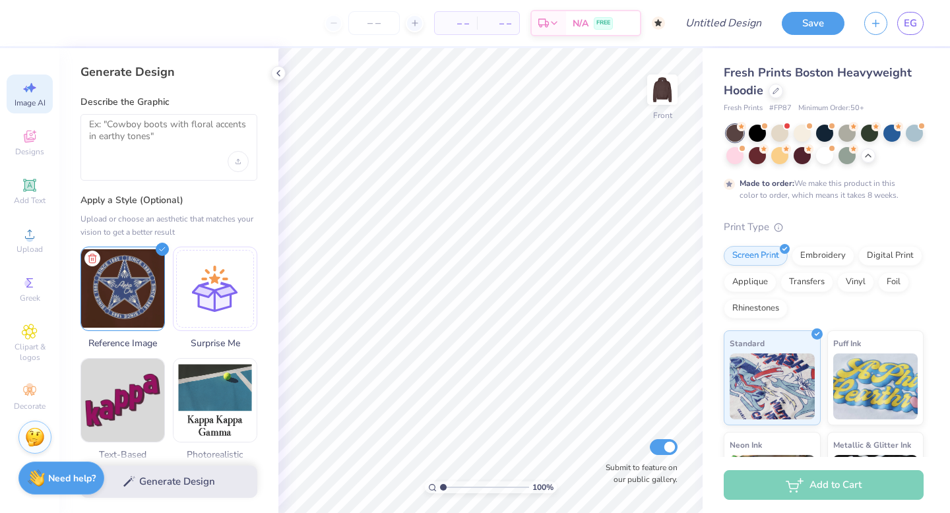
click at [152, 168] on div at bounding box center [168, 147] width 177 height 67
click at [131, 137] on textarea at bounding box center [169, 135] width 160 height 33
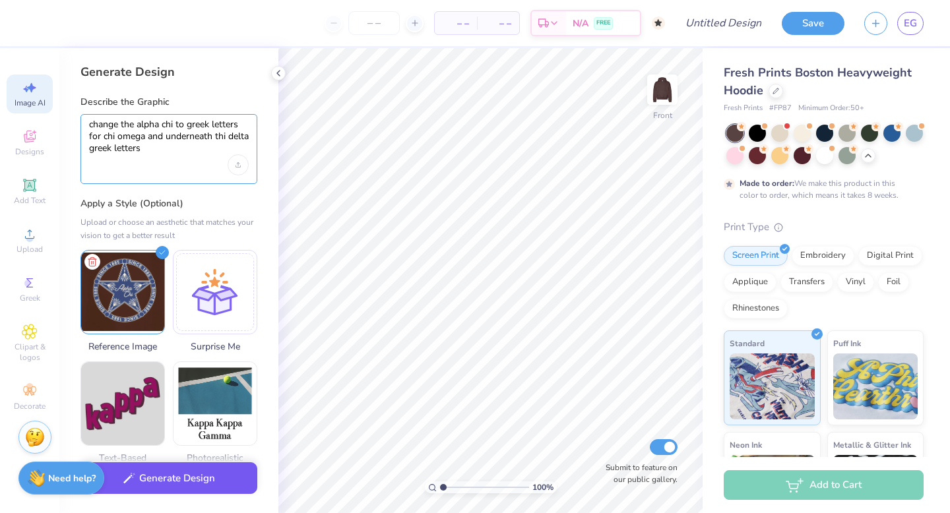
type textarea "change the alpha chi to greek letters for chi omega and underneath thi delta gr…"
click at [172, 479] on button "Generate Design" at bounding box center [168, 478] width 177 height 32
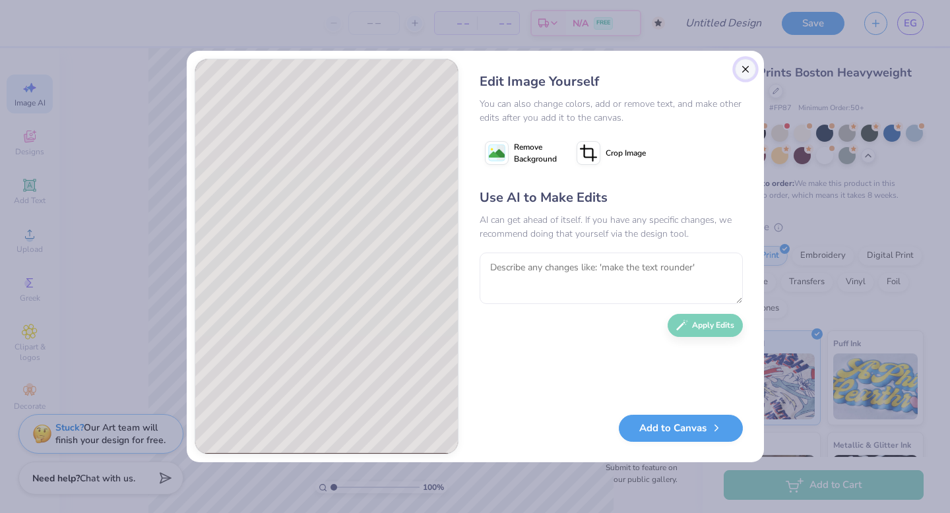
click at [748, 71] on button "Close" at bounding box center [745, 69] width 21 height 21
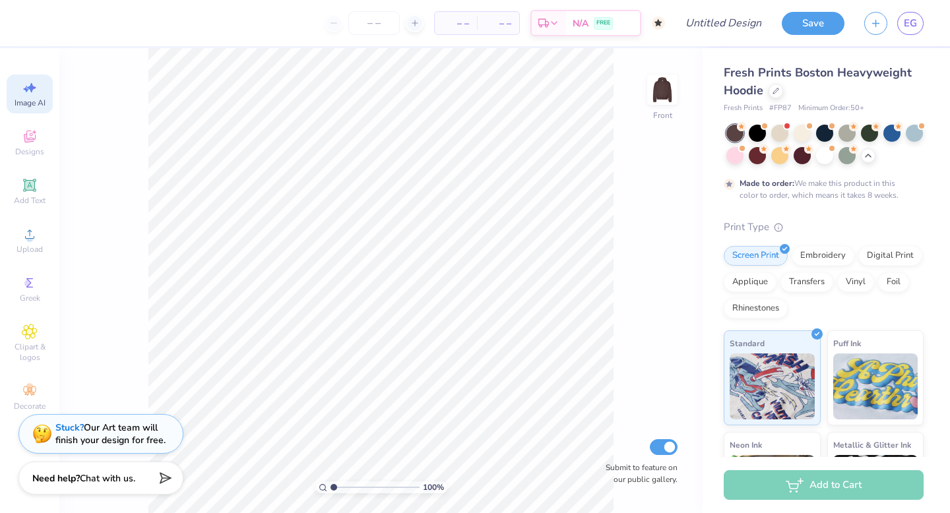
scroll to position [0, 30]
click at [33, 137] on icon at bounding box center [30, 137] width 16 height 16
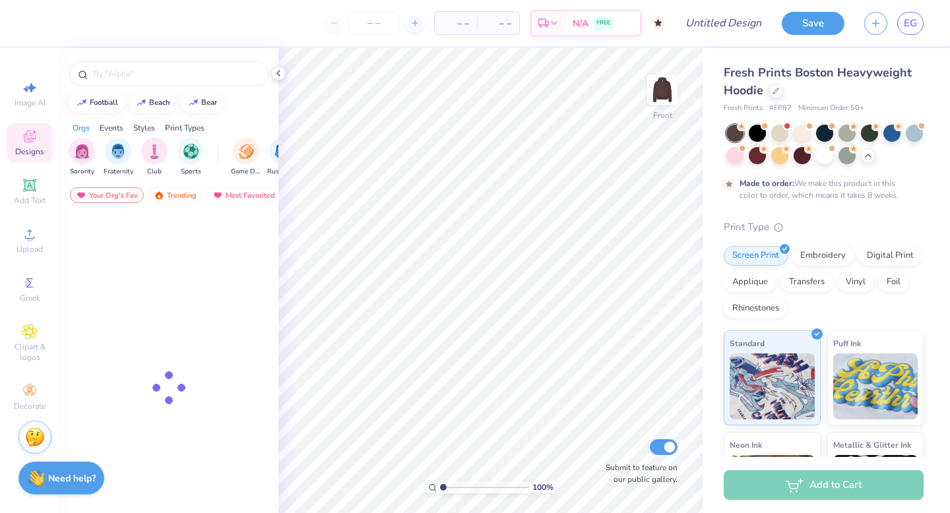
scroll to position [0, 0]
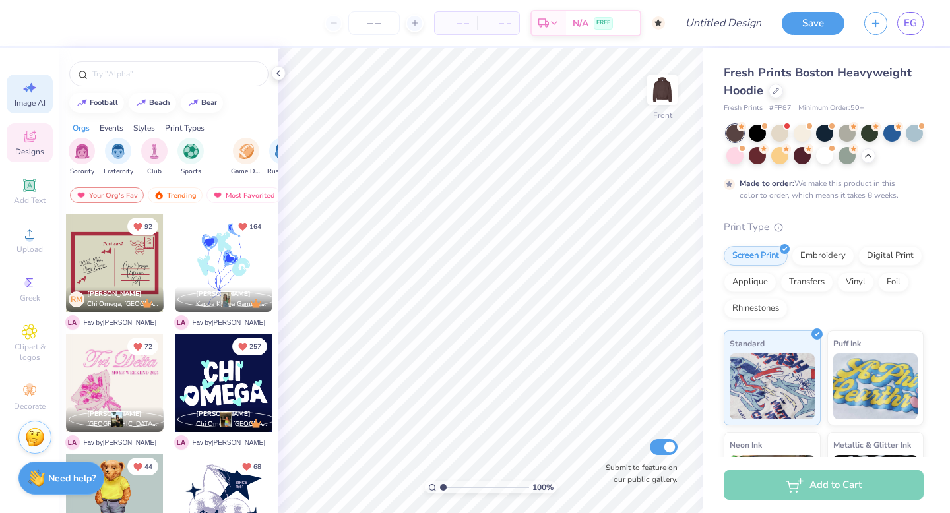
click at [20, 88] on div "Image AI" at bounding box center [30, 94] width 46 height 39
select select "4"
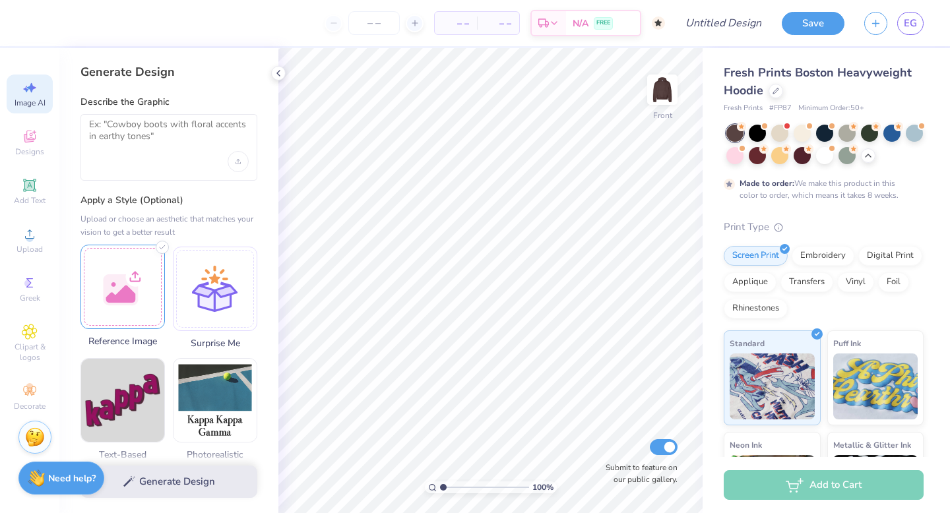
click at [124, 296] on div at bounding box center [122, 287] width 84 height 84
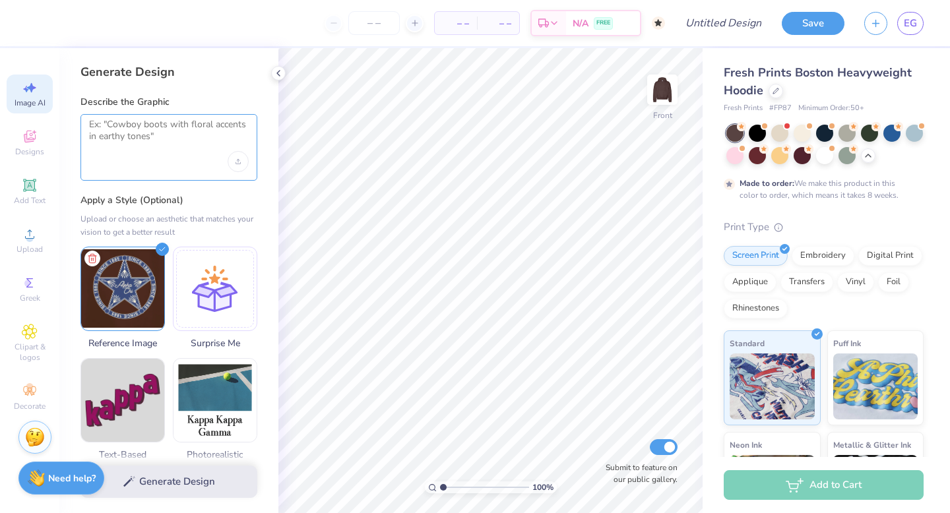
click at [169, 143] on textarea at bounding box center [169, 135] width 160 height 33
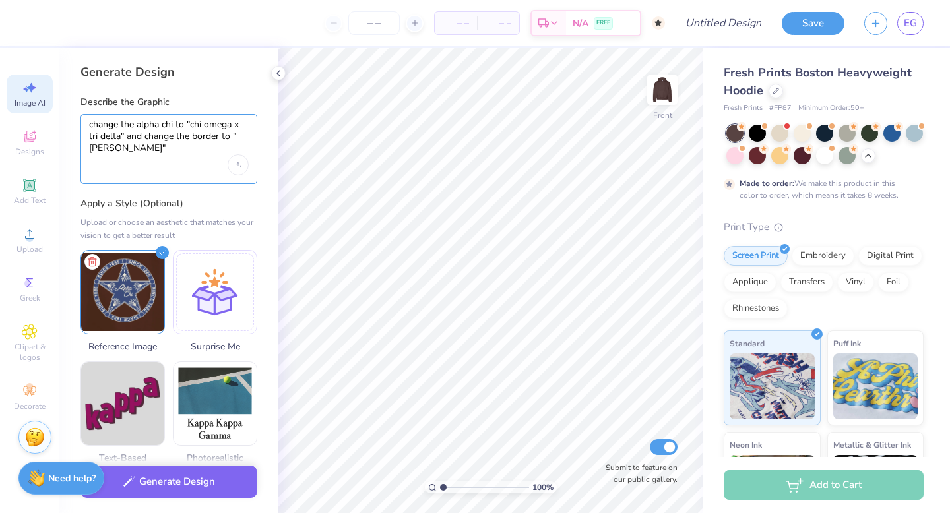
click at [113, 148] on textarea "change the alpha chi to "chi omega x tri delta" and change the border to "vicor…" at bounding box center [169, 137] width 160 height 36
click at [105, 150] on textarea "change the alpha chi to "chi omega x tri delta" and change the border to "vicor…" at bounding box center [169, 137] width 160 height 36
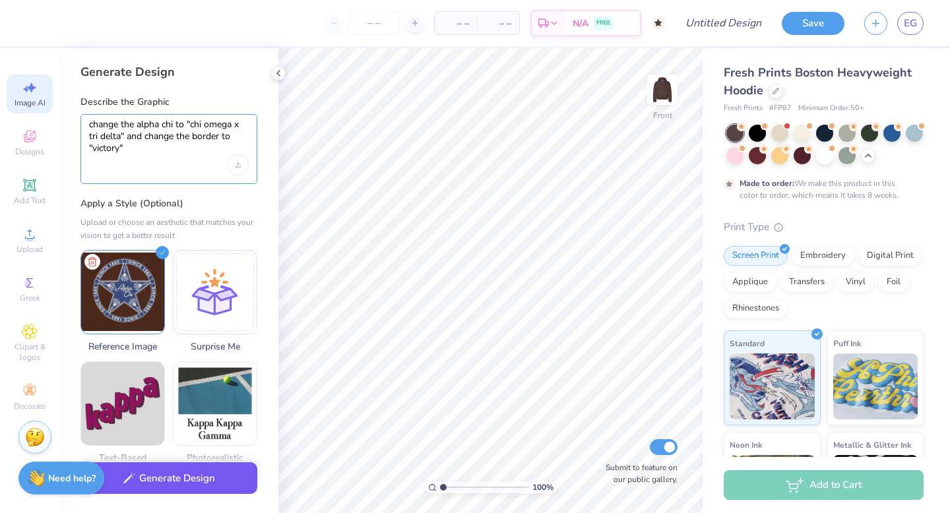
type textarea "change the alpha chi to "chi omega x tri delta" and change the border to "victo…"
click at [179, 478] on button "Generate Design" at bounding box center [168, 478] width 177 height 32
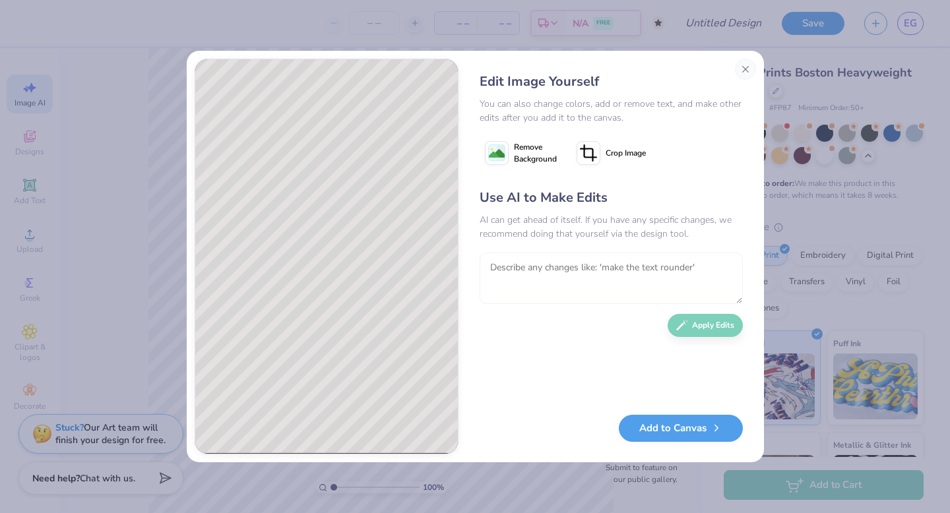
click at [530, 255] on textarea at bounding box center [610, 278] width 263 height 51
click at [627, 264] on textarea "change it from victory to "victory 2025"" at bounding box center [610, 278] width 263 height 51
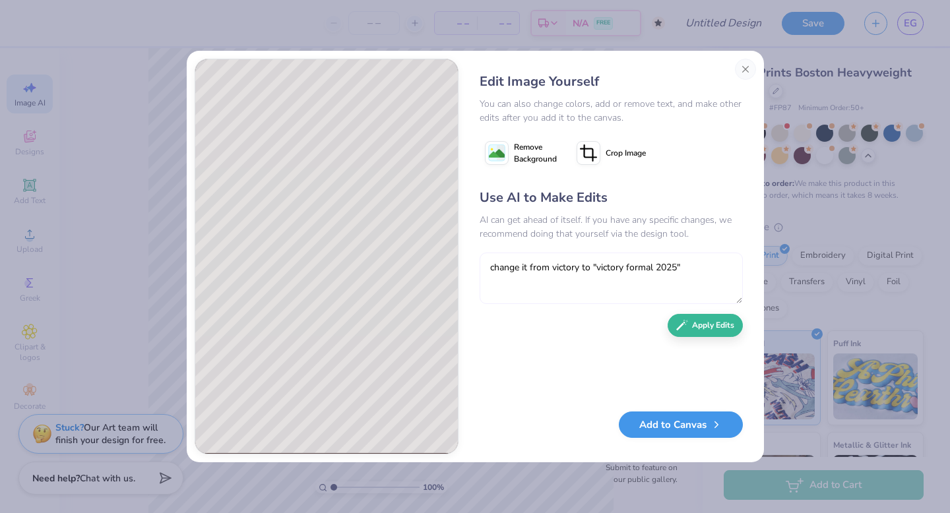
type textarea "change it from victory to "victory formal 2025""
click at [663, 427] on button "Add to Canvas" at bounding box center [681, 425] width 124 height 27
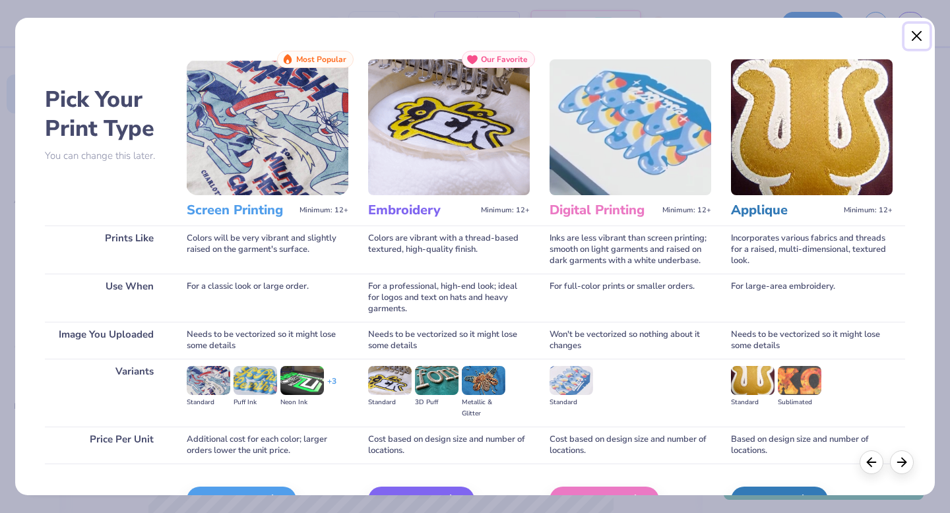
click at [910, 40] on button "Close" at bounding box center [916, 36] width 25 height 25
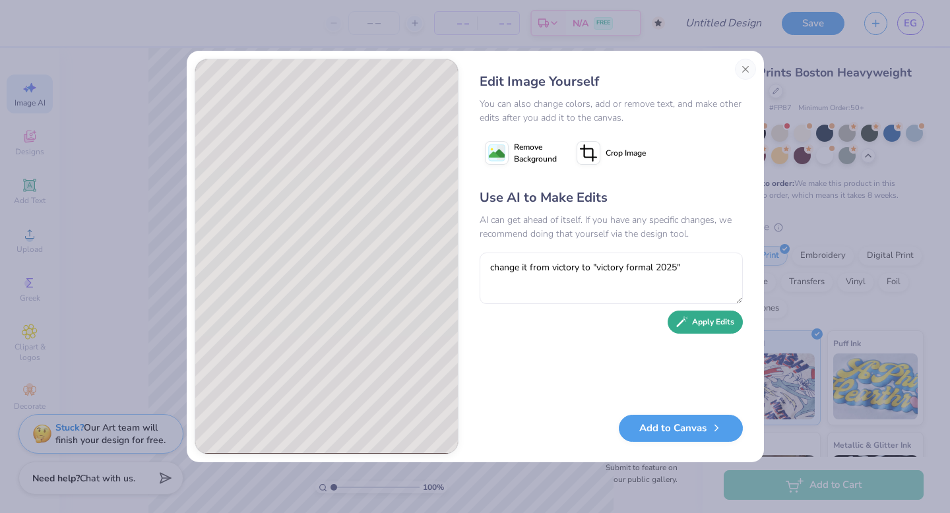
click at [710, 324] on button "Apply Edits" at bounding box center [704, 322] width 75 height 23
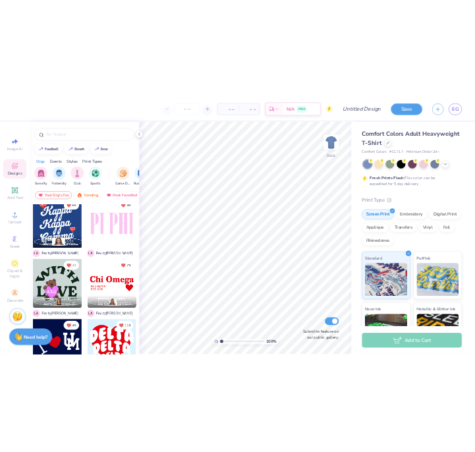
scroll to position [611, 0]
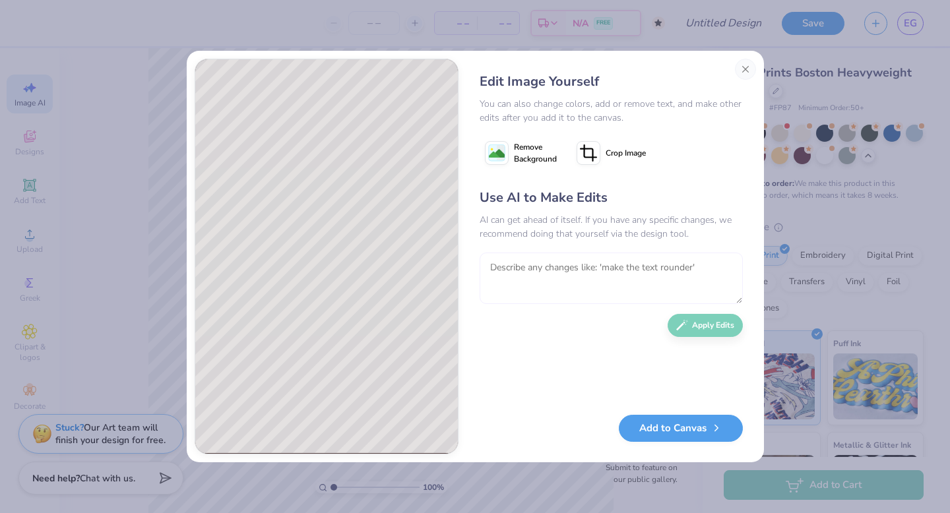
click at [711, 269] on textarea at bounding box center [610, 278] width 263 height 51
type textarea "m"
type textarea "c"
type textarea "change the border to "VICTORY FORMAL 2025""
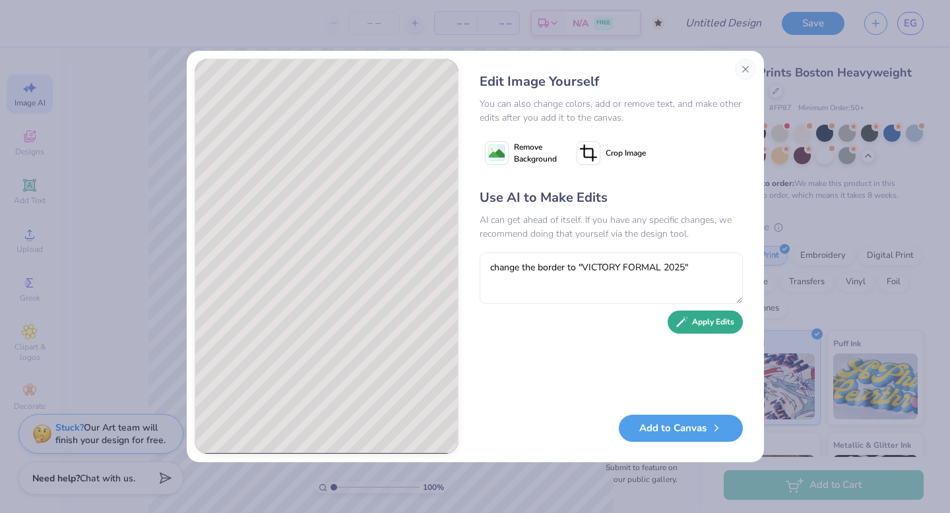
click at [714, 317] on button "Apply Edits" at bounding box center [704, 322] width 75 height 23
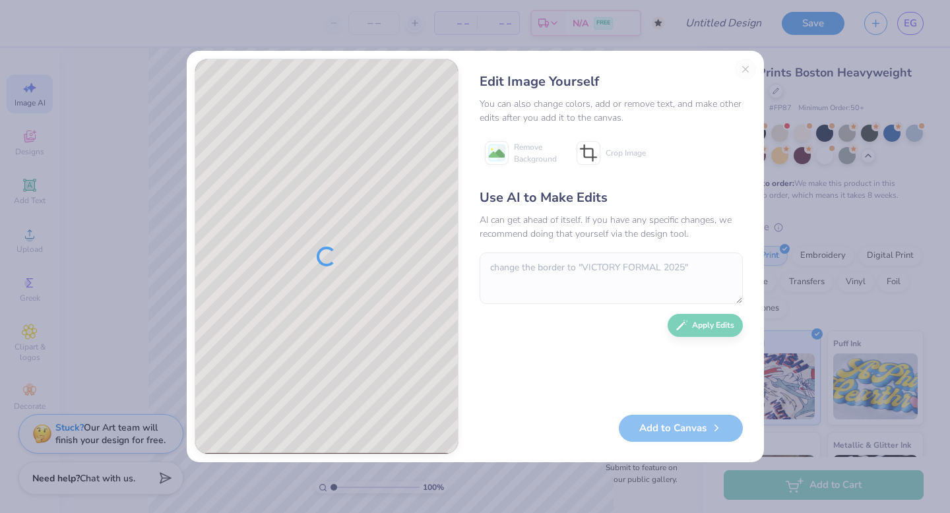
click at [381, 257] on div at bounding box center [326, 256] width 262 height 394
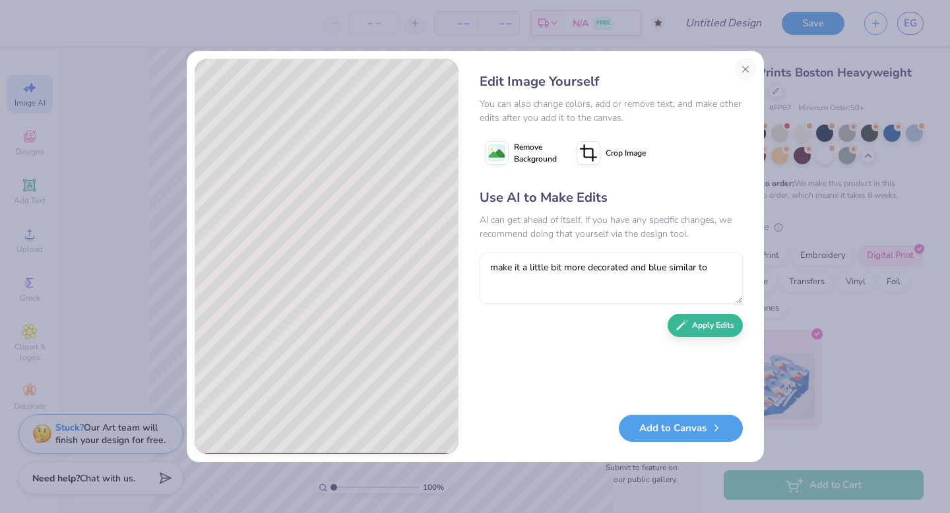
type textarea "make it a little bit more decorated and blue similar to t"
